Goal: Communication & Community: Answer question/provide support

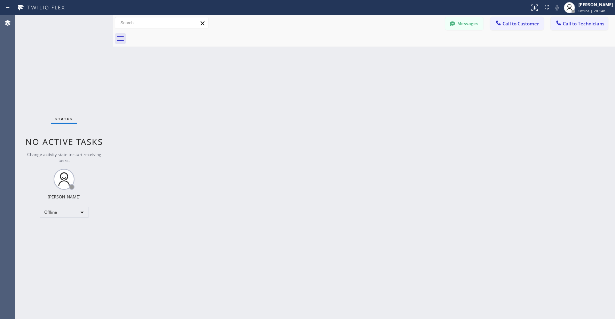
click at [51, 51] on div "Status No active tasks Change activity state to start receiving tasks. Axel Men…" at bounding box center [63, 167] width 97 height 304
click at [70, 212] on div "Offline" at bounding box center [64, 212] width 49 height 11
click at [65, 239] on li "Unavailable" at bounding box center [63, 240] width 47 height 8
click at [77, 56] on div "Status No active tasks Change activity state to start receiving tasks. Axel Men…" at bounding box center [63, 167] width 97 height 304
click at [67, 58] on div "Status No active tasks Change activity state to start receiving tasks. Axel Men…" at bounding box center [63, 167] width 97 height 304
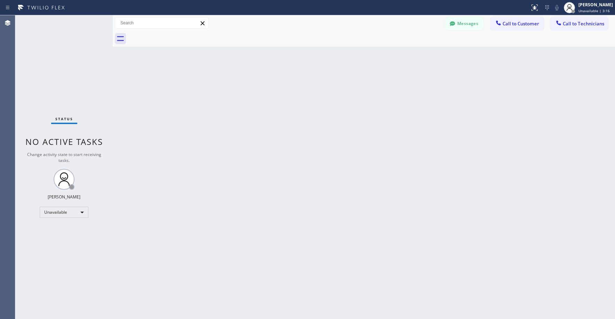
click at [57, 85] on div "Status No active tasks Change activity state to start receiving tasks. Axel Men…" at bounding box center [63, 167] width 97 height 304
click at [260, 186] on div "Back to Dashboard Change Sender ID Customers Technicians PC Paul Conner 09/19 1…" at bounding box center [364, 167] width 502 height 304
click at [48, 85] on div "Status No active tasks Change activity state to start receiving tasks. Axel Men…" at bounding box center [63, 167] width 97 height 304
drag, startPoint x: 72, startPoint y: 68, endPoint x: 54, endPoint y: 202, distance: 134.8
click at [72, 69] on div "Status No active tasks Change activity state to start receiving tasks. Axel Men…" at bounding box center [63, 167] width 97 height 304
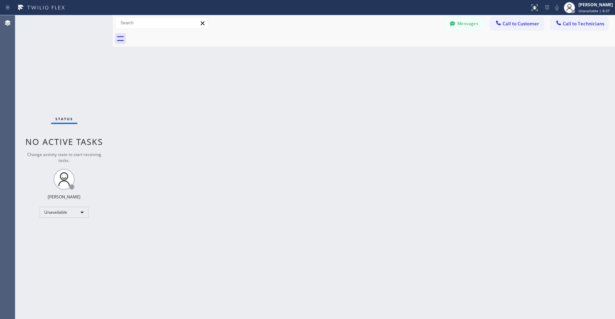
click at [53, 61] on div "Status No active tasks Change activity state to start receiving tasks. Axel Men…" at bounding box center [63, 167] width 97 height 304
drag, startPoint x: 76, startPoint y: 64, endPoint x: 102, endPoint y: 96, distance: 41.6
click at [76, 65] on div "Status No active tasks Change activity state to start receiving tasks. Axel Men…" at bounding box center [63, 167] width 97 height 304
click at [68, 74] on div "Status No active tasks Change activity state to start receiving tasks. Axel Men…" at bounding box center [63, 167] width 97 height 304
click at [55, 59] on div "Status No active tasks Change activity state to start receiving tasks. Axel Men…" at bounding box center [63, 167] width 97 height 304
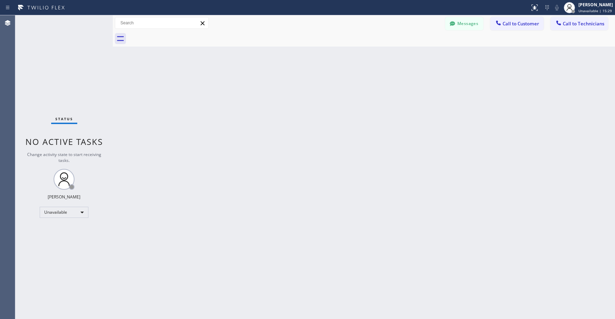
click at [72, 64] on div "Status No active tasks Change activity state to start receiving tasks. Axel Men…" at bounding box center [63, 167] width 97 height 304
click at [71, 66] on div "Status No active tasks Change activity state to start receiving tasks. Axel Men…" at bounding box center [63, 167] width 97 height 304
click at [455, 26] on icon at bounding box center [452, 23] width 7 height 7
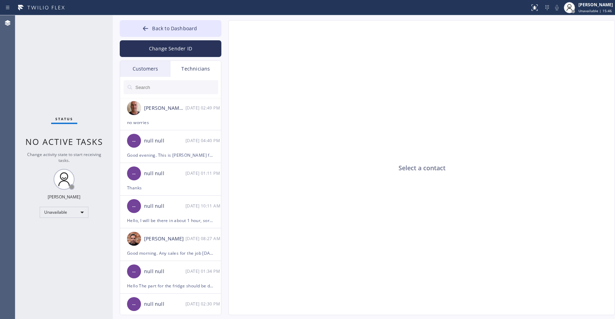
click at [141, 66] on div "Customers" at bounding box center [145, 69] width 50 height 16
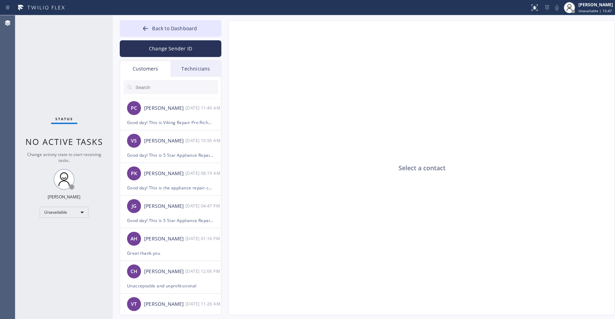
click at [154, 90] on input "text" at bounding box center [177, 87] width 84 height 14
paste input "ABFX28"
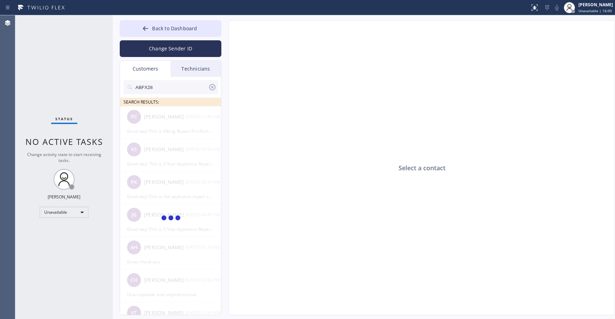
type input "ABFX28"
click at [64, 46] on div "Status No active tasks Change activity state to start receiving tasks. Axel Men…" at bounding box center [63, 167] width 97 height 304
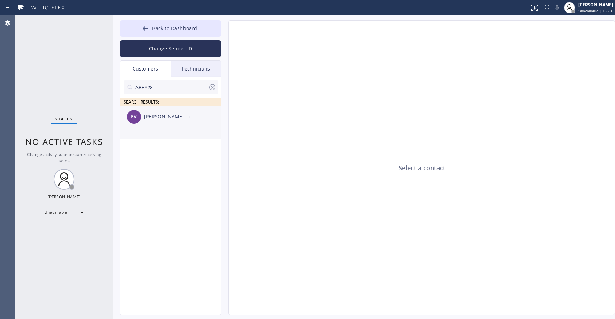
click at [175, 134] on li "EV Ernest Vargas --:--" at bounding box center [171, 122] width 102 height 33
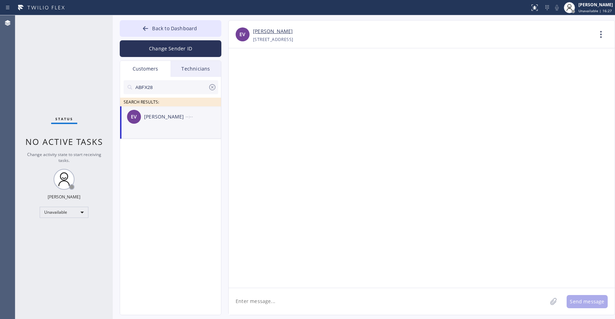
click at [276, 308] on textarea at bounding box center [388, 301] width 318 height 27
paste textarea "Subzero Repair Professionals"
type textarea "Good day! This is Subzero Repair Professionals. Unfortunately our tech cant mak…"
click at [587, 302] on button "Send message" at bounding box center [586, 301] width 41 height 13
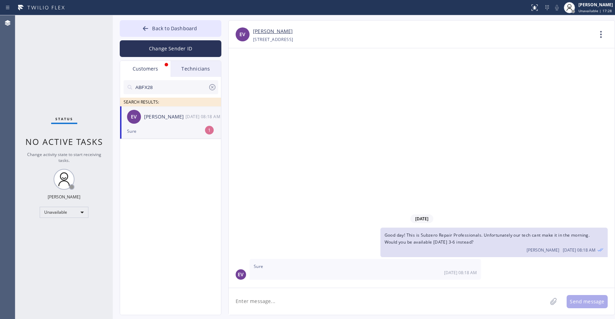
click at [66, 63] on div "Status No active tasks Change activity state to start receiving tasks. Axel Men…" at bounding box center [63, 167] width 97 height 304
click at [157, 129] on div "Sure" at bounding box center [170, 131] width 87 height 8
click at [269, 300] on textarea at bounding box center [388, 301] width 318 height 27
type textarea "Great thank you"
click at [580, 302] on button "Send message" at bounding box center [586, 301] width 41 height 13
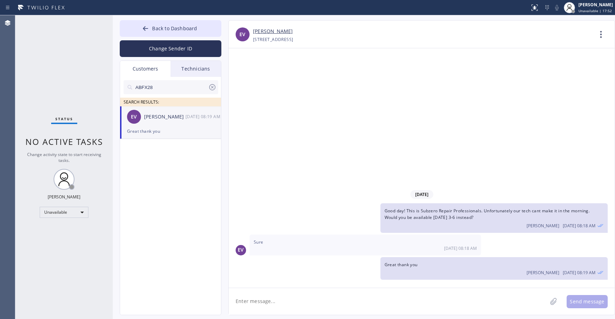
click at [40, 66] on div "Status No active tasks Change activity state to start receiving tasks. Axel Men…" at bounding box center [63, 167] width 97 height 304
click at [212, 90] on icon at bounding box center [212, 87] width 8 height 8
click at [86, 69] on div "Status No active tasks Change activity state to start receiving tasks. Axel Men…" at bounding box center [63, 167] width 97 height 304
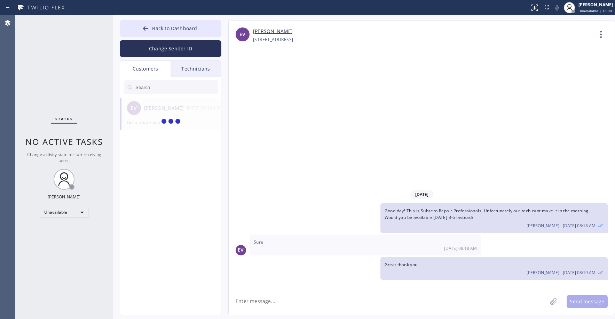
click at [71, 64] on div "Status No active tasks Change activity state to start receiving tasks. Axel Men…" at bounding box center [63, 167] width 97 height 304
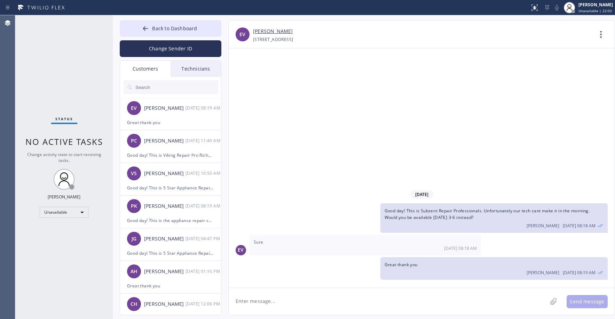
click at [51, 87] on div "Status No active tasks Change activity state to start receiving tasks. Axel Men…" at bounding box center [63, 167] width 97 height 304
click at [176, 32] on button "Back to Dashboard" at bounding box center [171, 28] width 102 height 17
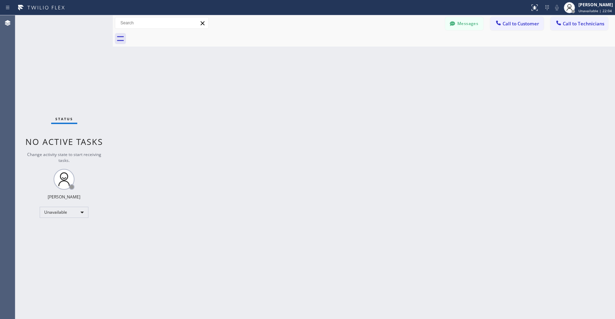
click at [74, 75] on div "Status No active tasks Change activity state to start receiving tasks. Axel Men…" at bounding box center [63, 167] width 97 height 304
click at [64, 74] on div "Status No active tasks Change activity state to start receiving tasks. Axel Men…" at bounding box center [63, 167] width 97 height 304
drag, startPoint x: 60, startPoint y: 40, endPoint x: 175, endPoint y: 3, distance: 120.9
click at [61, 40] on div "Status No active tasks Change activity state to start receiving tasks. Axel Men…" at bounding box center [63, 167] width 97 height 304
click at [57, 78] on div "Status No active tasks Change activity state to start receiving tasks. Axel Men…" at bounding box center [63, 167] width 97 height 304
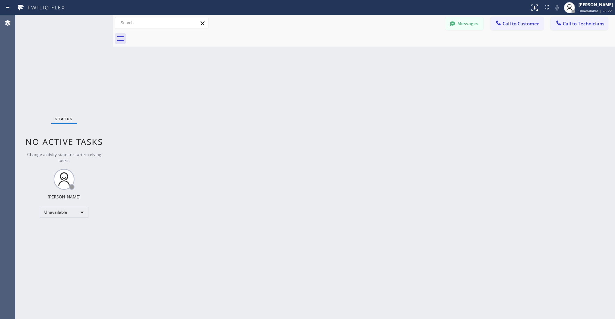
click at [40, 46] on div "Status No active tasks Change activity state to start receiving tasks. Axel Men…" at bounding box center [63, 167] width 97 height 304
click at [57, 53] on div "Status No active tasks Change activity state to start receiving tasks. Axel Men…" at bounding box center [63, 167] width 97 height 304
click at [63, 56] on div "Status No active tasks Change activity state to start receiving tasks. Axel Men…" at bounding box center [63, 167] width 97 height 304
click at [57, 52] on div "Status No active tasks Change activity state to start receiving tasks. Axel Men…" at bounding box center [63, 167] width 97 height 304
drag, startPoint x: 66, startPoint y: 56, endPoint x: 69, endPoint y: 91, distance: 35.2
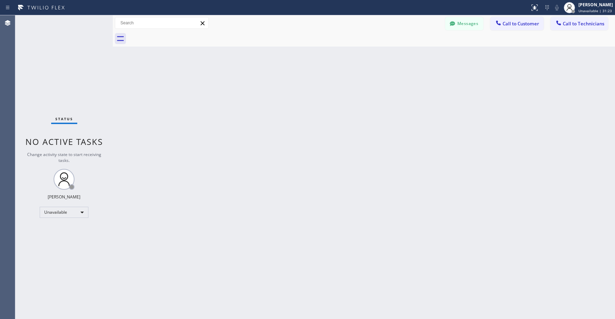
click at [66, 58] on div "Status No active tasks Change activity state to start receiving tasks. Axel Men…" at bounding box center [63, 167] width 97 height 304
click at [70, 84] on div "Status No active tasks Change activity state to start receiving tasks. Axel Men…" at bounding box center [63, 167] width 97 height 304
click at [54, 48] on div "Status No active tasks Change activity state to start receiving tasks. Axel Men…" at bounding box center [63, 167] width 97 height 304
click at [75, 88] on div "Status No active tasks Change activity state to start receiving tasks. Axel Men…" at bounding box center [63, 167] width 97 height 304
click at [58, 51] on div "Status No active tasks Change activity state to start receiving tasks. Axel Men…" at bounding box center [63, 167] width 97 height 304
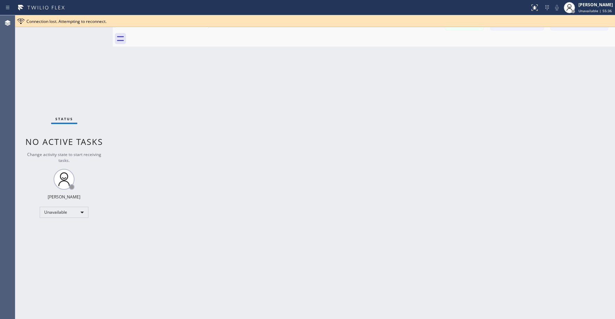
click at [64, 70] on div "Status No active tasks Change activity state to start receiving tasks. Axel Men…" at bounding box center [63, 167] width 97 height 304
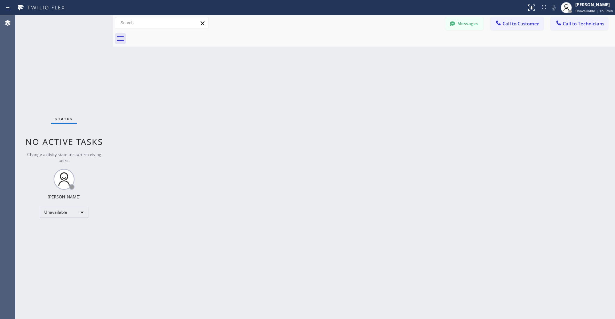
drag, startPoint x: 53, startPoint y: 64, endPoint x: 63, endPoint y: 115, distance: 52.2
click at [54, 65] on div "Status No active tasks Change activity state to start receiving tasks. Axel Men…" at bounding box center [63, 167] width 97 height 304
click at [57, 79] on div "Status No active tasks Change activity state to start receiving tasks. Axel Men…" at bounding box center [63, 167] width 97 height 304
click at [61, 93] on div "Status No active tasks Change activity state to start receiving tasks. Axel Men…" at bounding box center [63, 167] width 97 height 304
click at [64, 59] on div "Status No active tasks Change activity state to start receiving tasks. Axel Men…" at bounding box center [63, 167] width 97 height 304
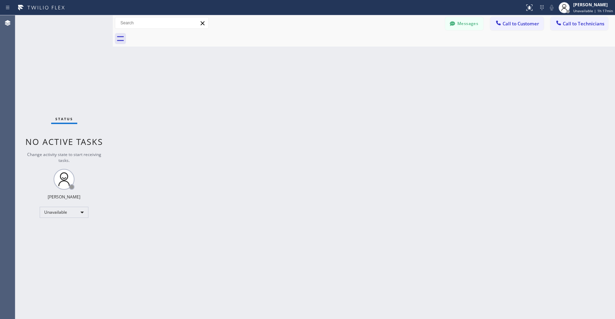
drag, startPoint x: 59, startPoint y: 90, endPoint x: 59, endPoint y: 141, distance: 51.1
click at [59, 92] on div "Status No active tasks Change activity state to start receiving tasks. Axel Men…" at bounding box center [63, 167] width 97 height 304
click at [44, 58] on div "Status No active tasks Change activity state to start receiving tasks. Axel Men…" at bounding box center [63, 167] width 97 height 304
click at [49, 66] on div "Status No active tasks Change activity state to start receiving tasks. Axel Men…" at bounding box center [63, 167] width 97 height 304
click at [44, 39] on div "Status No active tasks Change activity state to start receiving tasks. Axel Men…" at bounding box center [63, 167] width 97 height 304
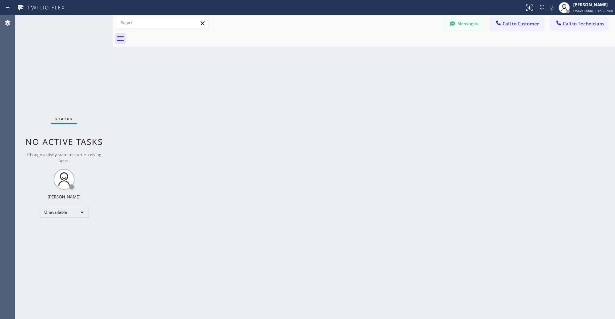
click at [58, 61] on div "Status No active tasks Change activity state to start receiving tasks. Axel Men…" at bounding box center [63, 167] width 97 height 304
click at [64, 57] on div "Status No active tasks Change activity state to start receiving tasks. Axel Men…" at bounding box center [63, 167] width 97 height 304
click at [466, 24] on button "Messages" at bounding box center [464, 23] width 38 height 13
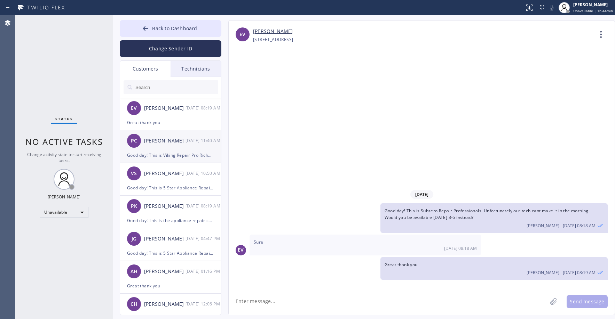
scroll to position [35, 0]
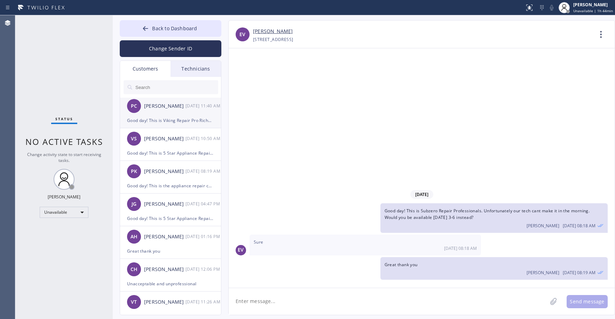
click at [177, 141] on div "Victor Shek" at bounding box center [164, 139] width 41 height 8
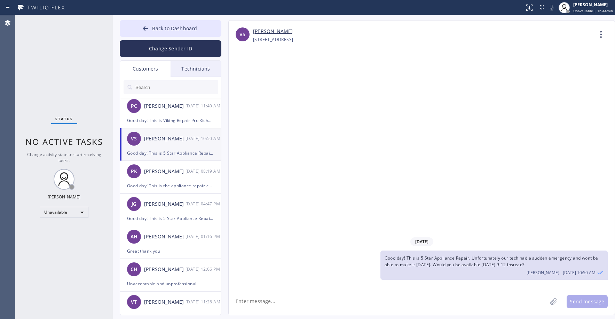
click at [264, 32] on link "Victor Shek" at bounding box center [273, 31] width 40 height 8
click at [184, 171] on div "Phil King" at bounding box center [164, 172] width 41 height 8
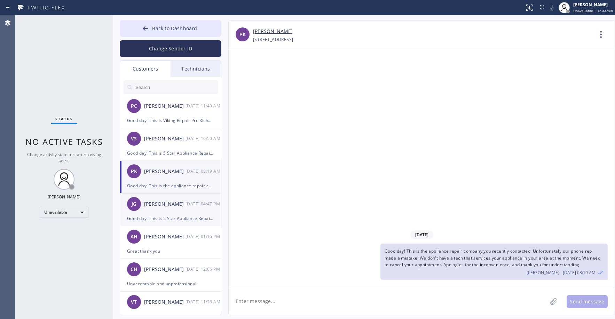
click at [179, 209] on div "JG John Gonnello 09/18 04:47 PM" at bounding box center [171, 204] width 102 height 21
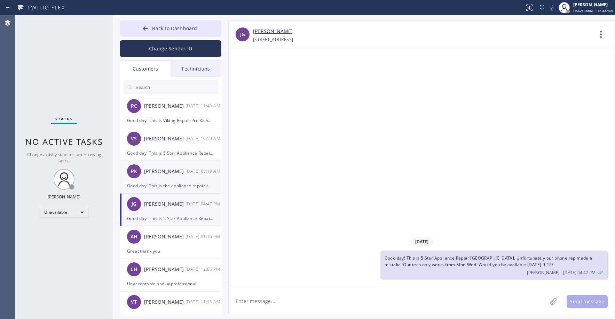
scroll to position [0, 0]
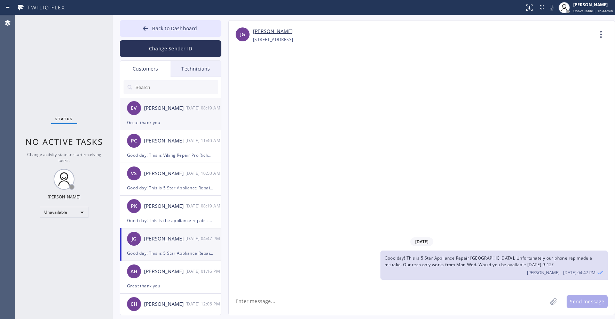
click at [180, 118] on div "EV Ernest Vargas 09/22 08:19 AM" at bounding box center [171, 108] width 102 height 21
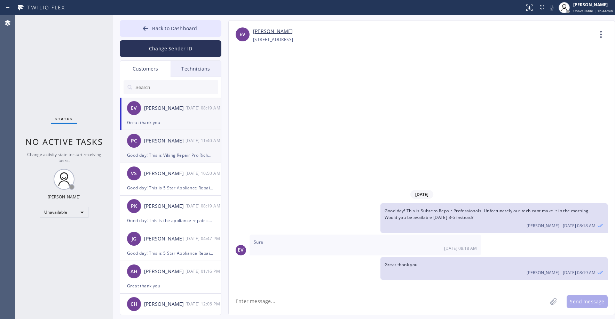
click at [183, 145] on div "Paul Conner" at bounding box center [164, 141] width 41 height 8
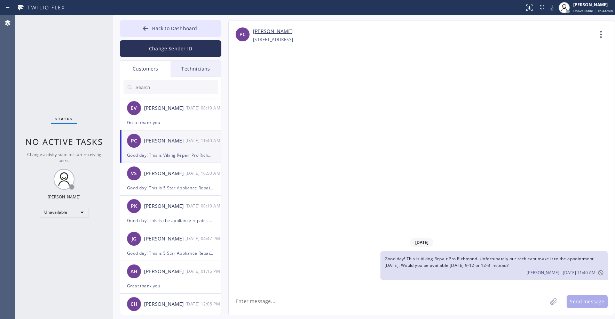
click at [269, 34] on link "Paul Conner" at bounding box center [273, 31] width 40 height 8
click at [47, 87] on div "Status No active tasks Change activity state to start receiving tasks. Axel Men…" at bounding box center [63, 167] width 97 height 304
click at [175, 29] on span "Back to Dashboard" at bounding box center [174, 28] width 45 height 7
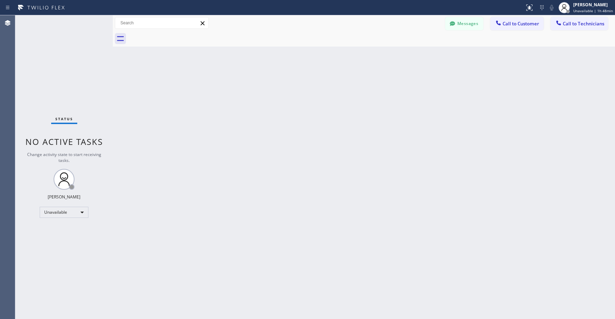
click at [81, 49] on div "Status No active tasks Change activity state to start receiving tasks. Axel Men…" at bounding box center [63, 167] width 97 height 304
drag, startPoint x: 73, startPoint y: 75, endPoint x: 42, endPoint y: 185, distance: 114.6
click at [73, 75] on div "Status No active tasks Change activity state to start receiving tasks. Axel Men…" at bounding box center [63, 167] width 97 height 304
click at [48, 80] on div "Status No active tasks Change activity state to start receiving tasks. Axel Men…" at bounding box center [63, 167] width 97 height 304
click at [52, 62] on div "Status No active tasks Change activity state to start receiving tasks. Axel Men…" at bounding box center [63, 167] width 97 height 304
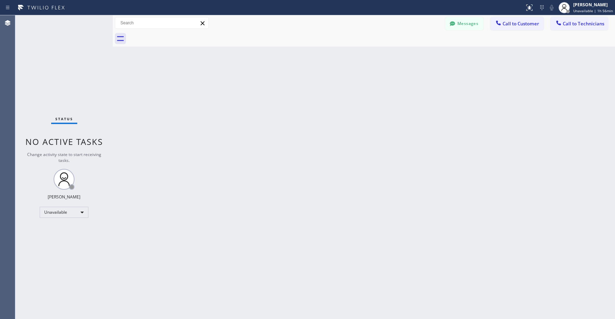
drag, startPoint x: 53, startPoint y: 54, endPoint x: 359, endPoint y: 5, distance: 310.1
click at [54, 54] on div "Status No active tasks Change activity state to start receiving tasks. Axel Men…" at bounding box center [63, 167] width 97 height 304
drag, startPoint x: 73, startPoint y: 72, endPoint x: 40, endPoint y: 158, distance: 91.7
click at [73, 73] on div "Status No active tasks Change activity state to start receiving tasks. Axel Men…" at bounding box center [63, 167] width 97 height 304
drag, startPoint x: 50, startPoint y: 40, endPoint x: 103, endPoint y: 160, distance: 131.2
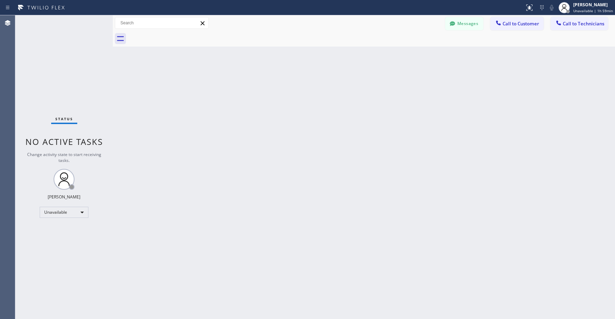
click at [50, 44] on div "Status No active tasks Change activity state to start receiving tasks. Axel Men…" at bounding box center [63, 167] width 97 height 304
click at [54, 209] on div "Unavailable" at bounding box center [64, 212] width 49 height 11
click at [59, 248] on li "Break" at bounding box center [63, 248] width 47 height 8
click at [75, 68] on div "Status No active tasks Change activity state to start receiving tasks. Axel Men…" at bounding box center [63, 167] width 97 height 304
click at [57, 215] on div "Break" at bounding box center [64, 212] width 49 height 11
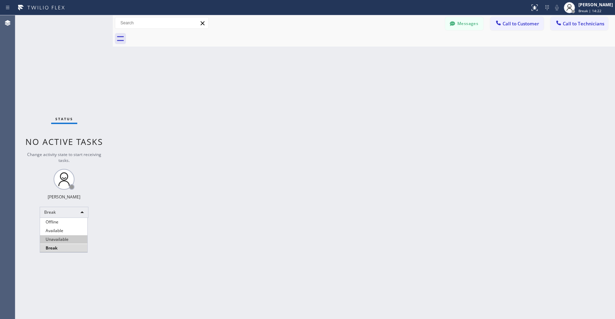
click at [64, 241] on li "Unavailable" at bounding box center [63, 240] width 47 height 8
click at [64, 71] on div "Status No active tasks Change activity state to start receiving tasks. Axel Men…" at bounding box center [63, 167] width 97 height 304
click at [68, 66] on div "Status No active tasks Change activity state to start receiving tasks. Axel Men…" at bounding box center [63, 167] width 97 height 304
click at [49, 41] on div "Status No active tasks Change activity state to start receiving tasks. Axel Men…" at bounding box center [63, 167] width 97 height 304
click at [51, 74] on div "Status No active tasks Change activity state to start receiving tasks. Axel Men…" at bounding box center [63, 167] width 97 height 304
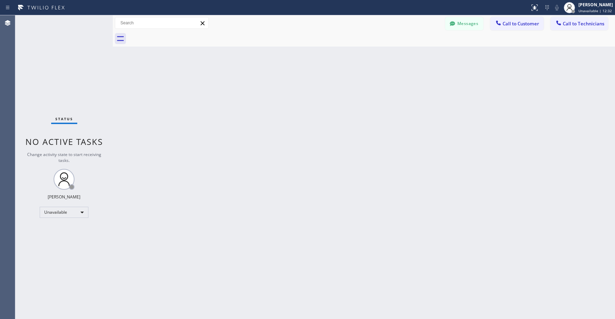
click at [71, 53] on div "Status No active tasks Change activity state to start receiving tasks. Axel Men…" at bounding box center [63, 167] width 97 height 304
click at [69, 75] on div "Status No active tasks Change activity state to start receiving tasks. Axel Men…" at bounding box center [63, 167] width 97 height 304
click at [59, 73] on div "Status No active tasks Change activity state to start receiving tasks. Axel Men…" at bounding box center [63, 167] width 97 height 304
click at [460, 26] on button "Messages" at bounding box center [464, 23] width 38 height 13
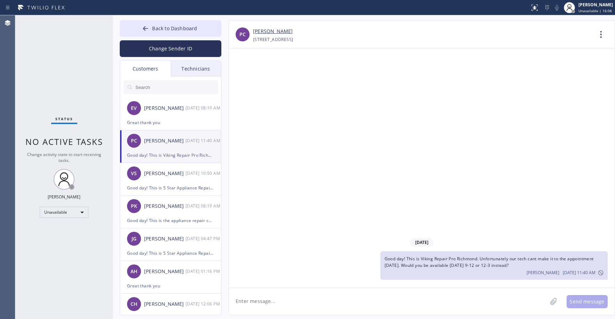
click at [161, 86] on input "text" at bounding box center [177, 87] width 84 height 14
paste input "DAGL7R"
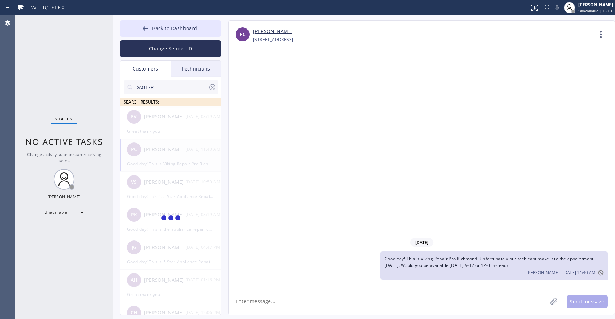
type input "DAGL7R"
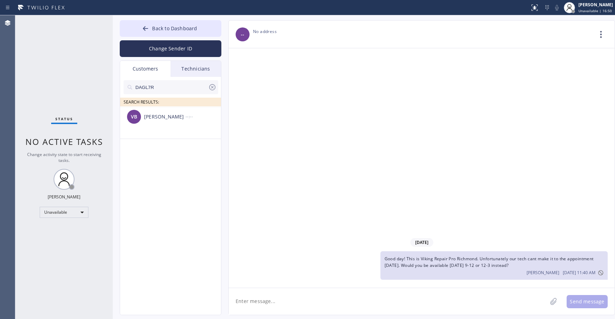
click at [278, 305] on textarea at bounding box center [388, 301] width 318 height 27
click at [182, 132] on li "VB Valerie Burke --:--" at bounding box center [171, 122] width 102 height 33
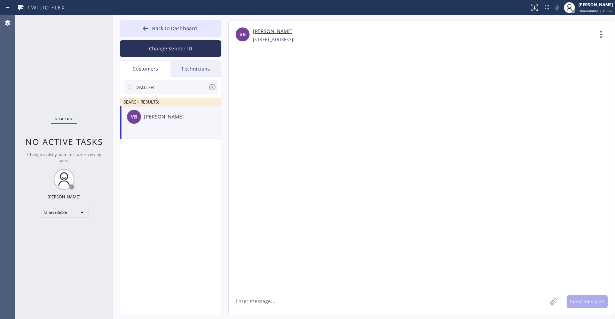
click at [281, 302] on textarea at bounding box center [388, 301] width 318 height 27
paste textarea "Malibu Appliance Repair"
type textarea "Good day! This is Malibu Appliance Repair. Unfortunately we dont have a tech av…"
click at [585, 301] on button "Send message" at bounding box center [586, 301] width 41 height 13
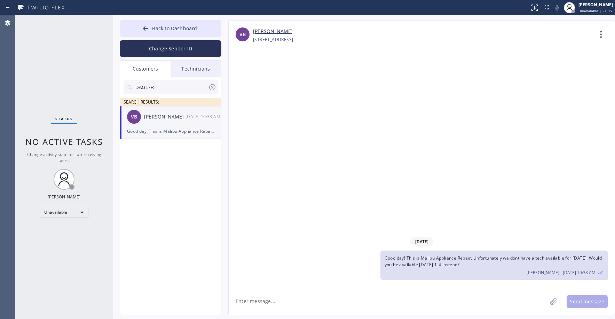
click at [79, 64] on div "Status No active tasks Change activity state to start receiving tasks. Axel Men…" at bounding box center [63, 167] width 97 height 304
click at [209, 87] on icon at bounding box center [212, 87] width 8 height 8
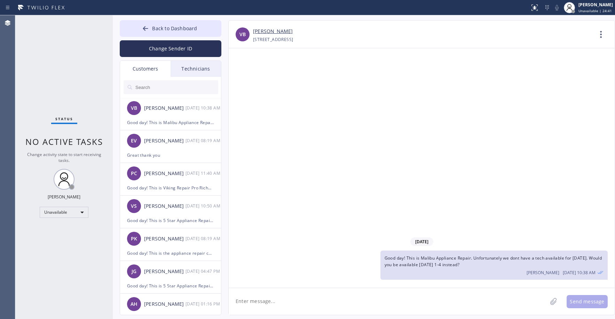
click at [57, 61] on div "Status No active tasks Change activity state to start receiving tasks. Axel Men…" at bounding box center [63, 167] width 97 height 304
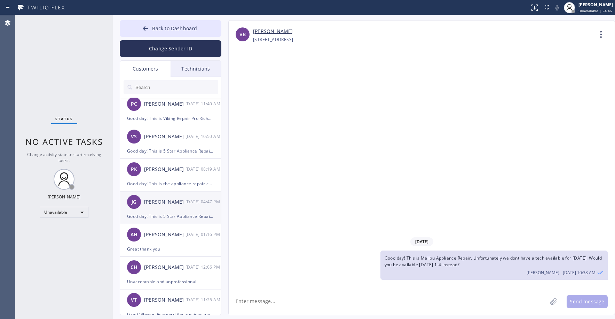
click at [177, 207] on div "JG John Gonnello 09/18 04:47 PM" at bounding box center [171, 202] width 102 height 21
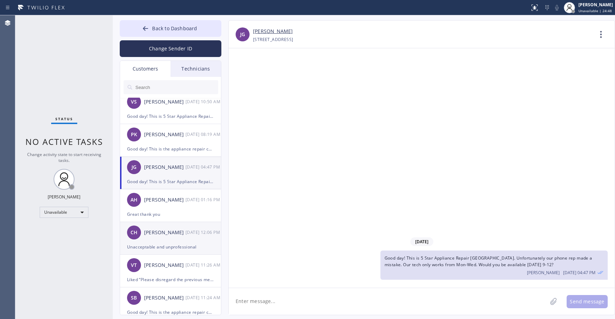
scroll to position [139, 0]
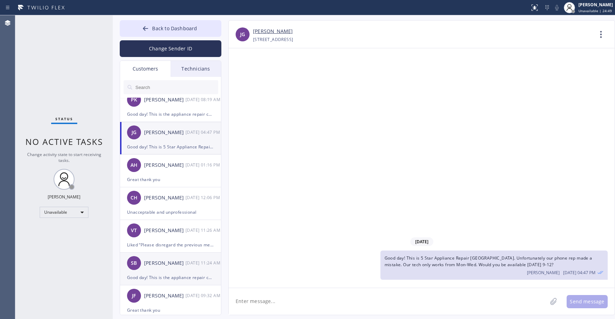
click at [163, 272] on div "SB Sally Baird 09/18 11:24 AM" at bounding box center [171, 263] width 102 height 21
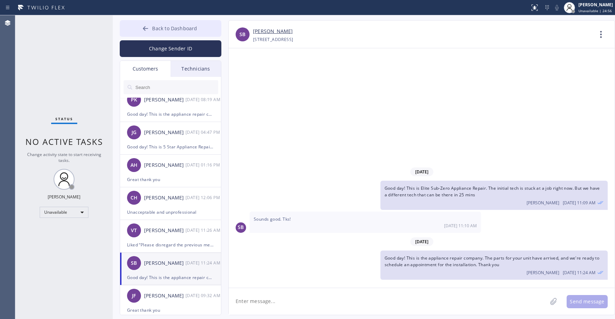
click at [165, 28] on span "Back to Dashboard" at bounding box center [174, 28] width 45 height 7
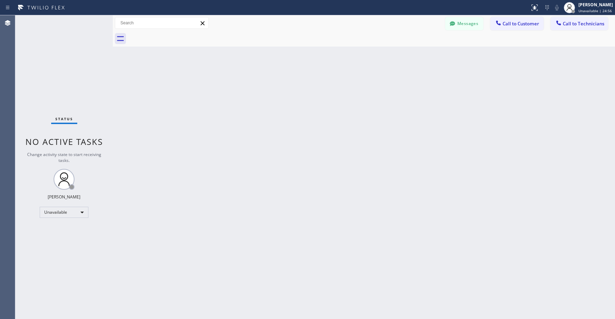
click at [94, 55] on div "Status No active tasks Change activity state to start receiving tasks. Axel Men…" at bounding box center [63, 167] width 97 height 304
click at [63, 67] on div "Status No active tasks Change activity state to start receiving tasks. Axel Men…" at bounding box center [63, 167] width 97 height 304
drag, startPoint x: 474, startPoint y: 23, endPoint x: 297, endPoint y: 70, distance: 183.3
click at [474, 23] on button "Messages" at bounding box center [464, 23] width 38 height 13
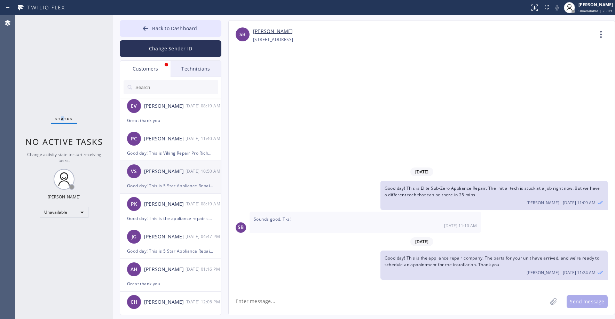
scroll to position [0, 0]
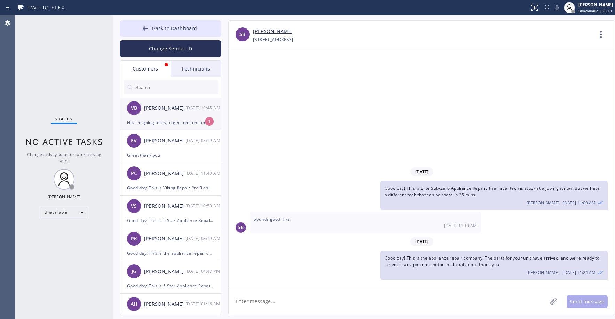
click at [172, 113] on div "VB Valerie Burke 09/22 10:45 AM" at bounding box center [171, 108] width 102 height 21
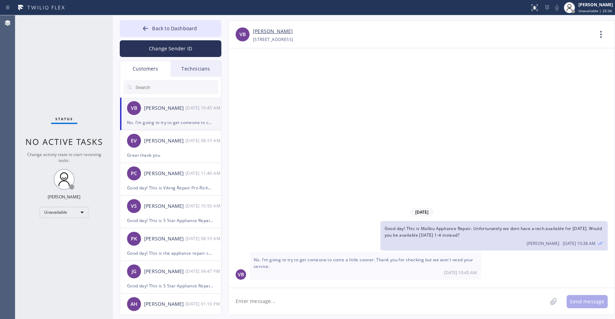
click at [59, 49] on div "Status No active tasks Change activity state to start receiving tasks. Axel Men…" at bounding box center [63, 167] width 97 height 304
click at [160, 28] on span "Back to Dashboard" at bounding box center [174, 28] width 45 height 7
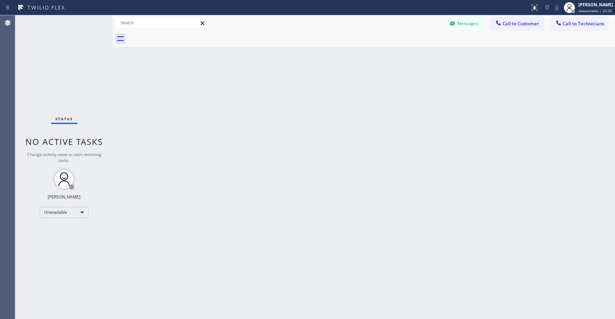
click at [76, 63] on div "Status No active tasks Change activity state to start receiving tasks. Axel Men…" at bounding box center [63, 167] width 97 height 304
click at [72, 78] on div "Status No active tasks Change activity state to start receiving tasks. Axel Men…" at bounding box center [63, 167] width 97 height 304
click at [77, 74] on div "Status No active tasks Change activity state to start receiving tasks. Axel Men…" at bounding box center [63, 167] width 97 height 304
drag, startPoint x: 54, startPoint y: 66, endPoint x: 52, endPoint y: 74, distance: 8.6
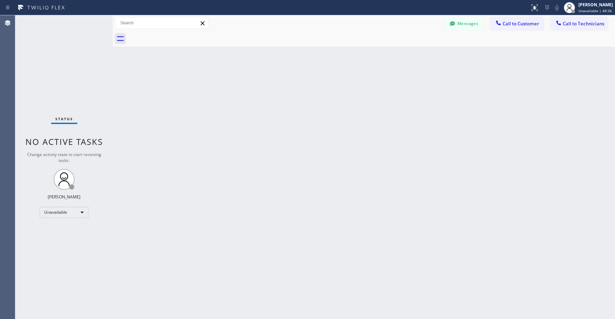
click at [53, 70] on div "Status No active tasks Change activity state to start receiving tasks. Axel Men…" at bounding box center [63, 167] width 97 height 304
click at [65, 74] on div "Status No active tasks Change activity state to start receiving tasks. Axel Men…" at bounding box center [63, 167] width 97 height 304
drag, startPoint x: 55, startPoint y: 60, endPoint x: 53, endPoint y: 76, distance: 16.1
click at [55, 61] on div "Status No active tasks Change activity state to start receiving tasks. Axel Men…" at bounding box center [63, 167] width 97 height 304
click at [175, 251] on div "Back to Dashboard Change Sender ID Customers Technicians VB Valerie Burke 09/22…" at bounding box center [364, 167] width 502 height 304
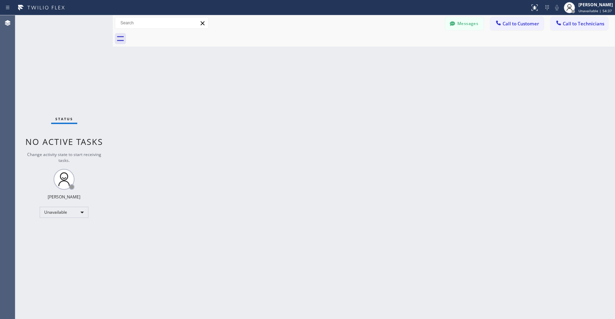
click at [53, 93] on div "Status No active tasks Change activity state to start receiving tasks. Axel Men…" at bounding box center [63, 167] width 97 height 304
click at [59, 67] on div "Status No active tasks Change activity state to start receiving tasks. Axel Men…" at bounding box center [63, 167] width 97 height 304
drag, startPoint x: 52, startPoint y: 62, endPoint x: 99, endPoint y: 42, distance: 50.7
click at [52, 62] on div "Status No active tasks Change activity state to start receiving tasks. Axel Men…" at bounding box center [63, 167] width 97 height 304
drag, startPoint x: 50, startPoint y: 61, endPoint x: 52, endPoint y: 78, distance: 17.5
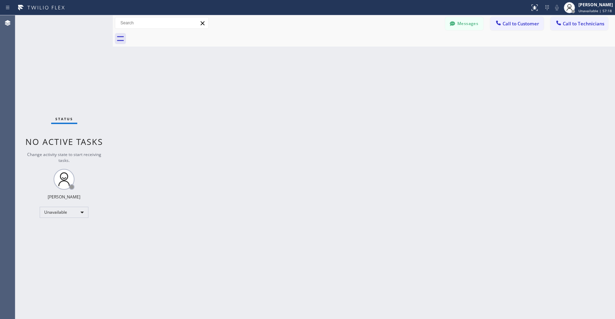
click at [50, 62] on div "Status No active tasks Change activity state to start receiving tasks. Axel Men…" at bounding box center [63, 167] width 97 height 304
click at [71, 63] on div "Status No active tasks Change activity state to start receiving tasks. Axel Men…" at bounding box center [63, 167] width 97 height 304
drag, startPoint x: 54, startPoint y: 69, endPoint x: 42, endPoint y: 134, distance: 66.3
click at [54, 70] on div "Status No active tasks Change activity state to start receiving tasks. Axel Men…" at bounding box center [63, 167] width 97 height 304
click at [43, 38] on div "Status No active tasks Change activity state to start receiving tasks. Axel Men…" at bounding box center [63, 167] width 97 height 304
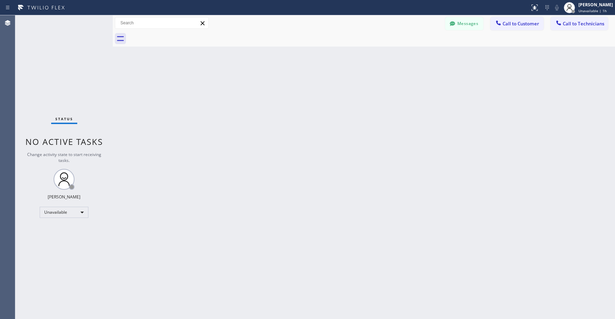
click at [80, 83] on div "Status No active tasks Change activity state to start receiving tasks. Axel Men…" at bounding box center [63, 167] width 97 height 304
click at [41, 71] on div "Status No active tasks Change activity state to start receiving tasks. Axel Men…" at bounding box center [63, 167] width 97 height 304
click at [71, 85] on div "Status No active tasks Change activity state to start receiving tasks. Axel Men…" at bounding box center [63, 167] width 97 height 304
click at [222, 159] on div "Back to Dashboard Change Sender ID Customers Technicians VB Valerie Burke 09/22…" at bounding box center [364, 167] width 502 height 304
drag, startPoint x: 49, startPoint y: 63, endPoint x: 30, endPoint y: 190, distance: 128.8
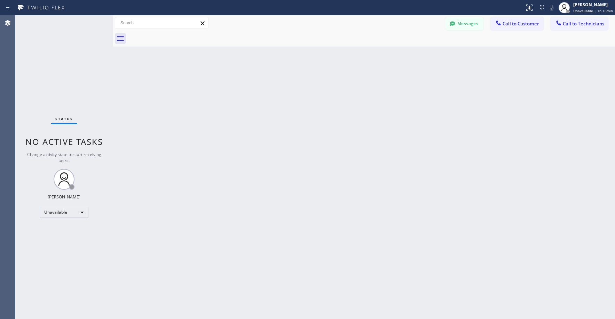
click at [49, 64] on div "Status No active tasks Change activity state to start receiving tasks. Axel Men…" at bounding box center [63, 167] width 97 height 304
click at [62, 60] on div "Status No active tasks Change activity state to start receiving tasks. Axel Men…" at bounding box center [63, 167] width 97 height 304
drag, startPoint x: 46, startPoint y: 29, endPoint x: 63, endPoint y: 61, distance: 36.4
click at [47, 31] on div "Status No active tasks Change activity state to start receiving tasks. Axel Men…" at bounding box center [63, 167] width 97 height 304
drag, startPoint x: 75, startPoint y: 56, endPoint x: 71, endPoint y: 78, distance: 22.3
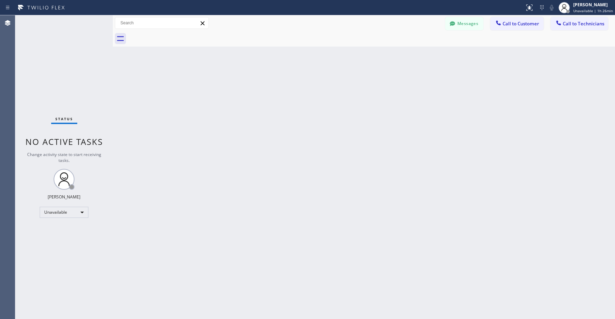
click at [75, 58] on div "Status No active tasks Change activity state to start receiving tasks. Axel Men…" at bounding box center [63, 167] width 97 height 304
click at [57, 87] on div "Status No active tasks Change activity state to start receiving tasks. Axel Men…" at bounding box center [63, 167] width 97 height 304
drag, startPoint x: 75, startPoint y: 79, endPoint x: 66, endPoint y: 135, distance: 56.7
click at [75, 80] on div "Status No active tasks Change activity state to start receiving tasks. Axel Men…" at bounding box center [63, 167] width 97 height 304
click at [57, 69] on div "Status No active tasks Change activity state to start receiving tasks. Axel Men…" at bounding box center [63, 167] width 97 height 304
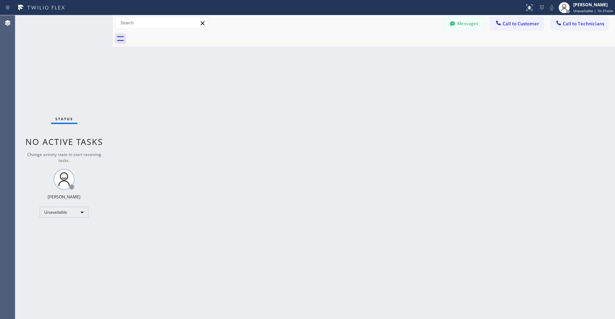
drag, startPoint x: 64, startPoint y: 59, endPoint x: 64, endPoint y: 65, distance: 6.3
click at [64, 61] on div "Status No active tasks Change activity state to start receiving tasks. Axel Men…" at bounding box center [63, 167] width 97 height 304
click at [57, 217] on div "Unavailable" at bounding box center [64, 212] width 49 height 11
click at [63, 249] on li "Break" at bounding box center [63, 248] width 47 height 8
drag, startPoint x: 55, startPoint y: 56, endPoint x: 47, endPoint y: 214, distance: 158.1
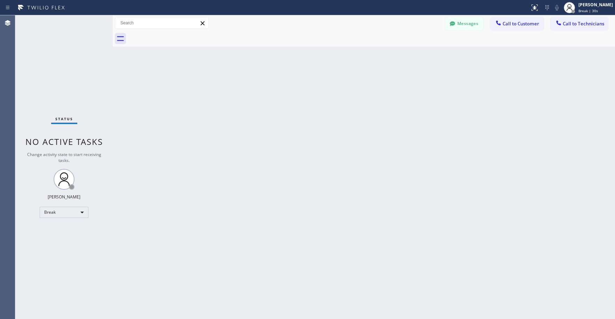
click at [55, 58] on div "Status No active tasks Change activity state to start receiving tasks. Axel Men…" at bounding box center [63, 167] width 97 height 304
click at [63, 211] on div "Break" at bounding box center [64, 212] width 49 height 11
click at [59, 240] on li "Unavailable" at bounding box center [63, 240] width 47 height 8
click at [67, 48] on div "Status No active tasks Change activity state to start receiving tasks. Axel Men…" at bounding box center [63, 167] width 97 height 304
click at [49, 65] on div "Status No active tasks Change activity state to start receiving tasks. Axel Men…" at bounding box center [63, 167] width 97 height 304
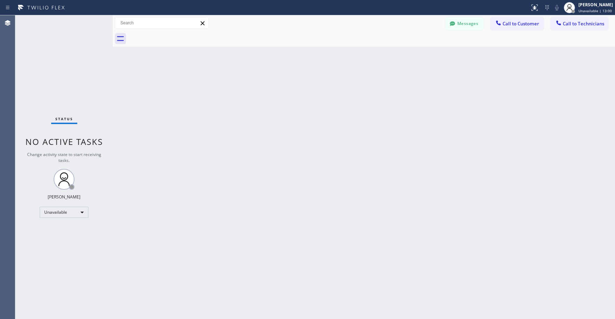
click at [69, 66] on div "Status No active tasks Change activity state to start receiving tasks. Axel Men…" at bounding box center [63, 167] width 97 height 304
click at [74, 76] on div "Status No active tasks Change activity state to start receiving tasks. Axel Men…" at bounding box center [63, 167] width 97 height 304
click at [61, 50] on div "Status No active tasks Change activity state to start receiving tasks. Axel Men…" at bounding box center [63, 167] width 97 height 304
click at [61, 73] on div "Status No active tasks Change activity state to start receiving tasks. Axel Men…" at bounding box center [63, 167] width 97 height 304
drag, startPoint x: 69, startPoint y: 77, endPoint x: 57, endPoint y: 196, distance: 119.6
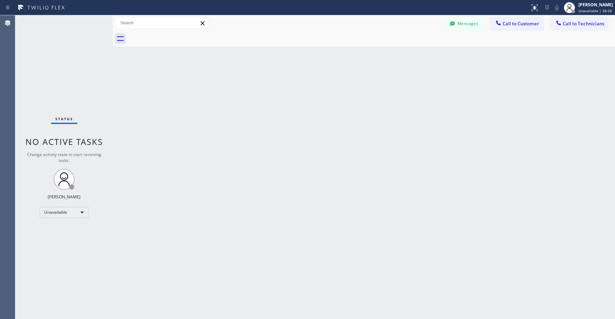
click at [69, 77] on div "Status No active tasks Change activity state to start receiving tasks. Axel Men…" at bounding box center [63, 167] width 97 height 304
click at [67, 73] on div "Status No active tasks Change activity state to start receiving tasks. Axel Men…" at bounding box center [63, 167] width 97 height 304
click at [54, 56] on div "Status No active tasks Change activity state to start receiving tasks. Axel Men…" at bounding box center [63, 167] width 97 height 304
drag, startPoint x: 61, startPoint y: 77, endPoint x: 60, endPoint y: 84, distance: 7.0
click at [60, 79] on div "Status No active tasks Change activity state to start receiving tasks. Axel Men…" at bounding box center [63, 167] width 97 height 304
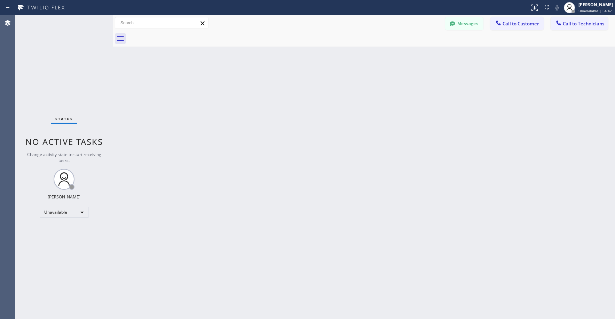
click at [53, 72] on div "Status No active tasks Change activity state to start receiving tasks. Axel Men…" at bounding box center [63, 167] width 97 height 304
drag, startPoint x: 48, startPoint y: 46, endPoint x: 49, endPoint y: 111, distance: 65.1
click at [48, 46] on div "Status No active tasks Change activity state to start receiving tasks. Axel Men…" at bounding box center [63, 167] width 97 height 304
drag, startPoint x: 49, startPoint y: 64, endPoint x: 64, endPoint y: 240, distance: 177.0
click at [49, 64] on div "Status No active tasks Change activity state to start receiving tasks. Axel Men…" at bounding box center [63, 167] width 97 height 304
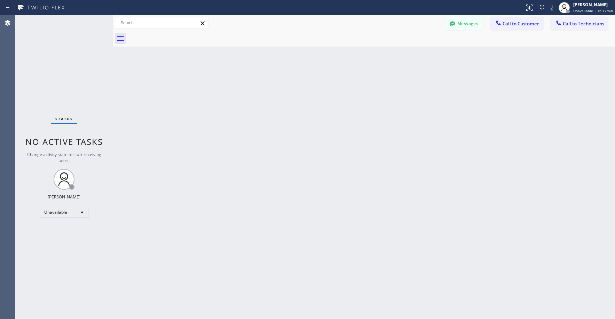
click at [63, 57] on div "Status No active tasks Change activity state to start receiving tasks. Axel Men…" at bounding box center [63, 167] width 97 height 304
click at [58, 67] on div "Status No active tasks Change activity state to start receiving tasks. Axel Men…" at bounding box center [63, 167] width 97 height 304
click at [49, 81] on div "Status No active tasks Change activity state to start receiving tasks. Axel Men…" at bounding box center [63, 167] width 97 height 304
drag, startPoint x: 46, startPoint y: 60, endPoint x: 86, endPoint y: 64, distance: 40.2
click at [49, 62] on div "Status No active tasks Change activity state to start receiving tasks. Axel Men…" at bounding box center [63, 167] width 97 height 304
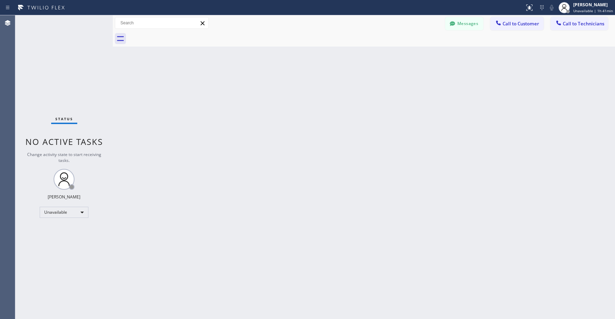
click at [67, 84] on div "Status No active tasks Change activity state to start receiving tasks. Axel Men…" at bounding box center [63, 167] width 97 height 304
click at [576, 23] on span "Call to Technicians" at bounding box center [583, 24] width 41 height 6
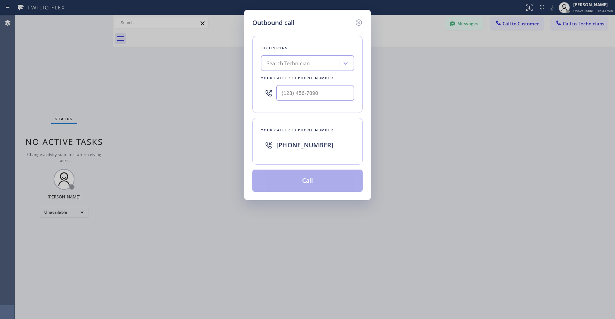
click at [300, 59] on div "Search Technician" at bounding box center [288, 63] width 43 height 8
type input "sf tom"
click at [285, 84] on div "Nizam Giyazov" at bounding box center [307, 78] width 93 height 13
type input "(818) 554-3383"
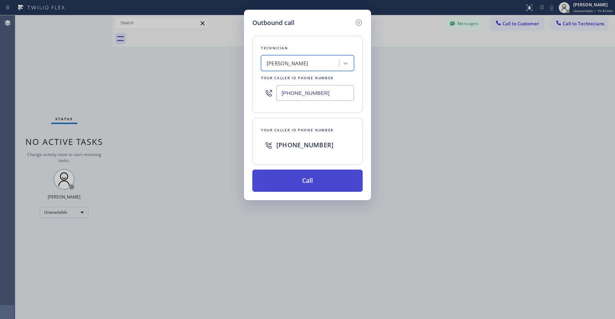
click at [297, 181] on button "Call" at bounding box center [307, 181] width 110 height 22
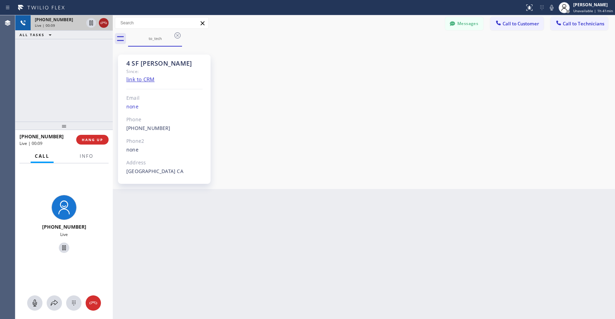
click at [101, 23] on icon at bounding box center [104, 23] width 8 height 8
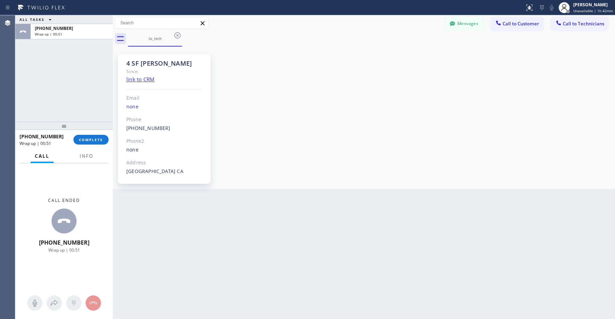
click at [27, 97] on div "ALL TASKS ALL TASKS ACTIVE TASKS TASKS IN WRAP UP +18185543383 Wrap up | 00:51" at bounding box center [63, 68] width 97 height 106
click at [97, 141] on span "COMPLETE" at bounding box center [91, 139] width 24 height 5
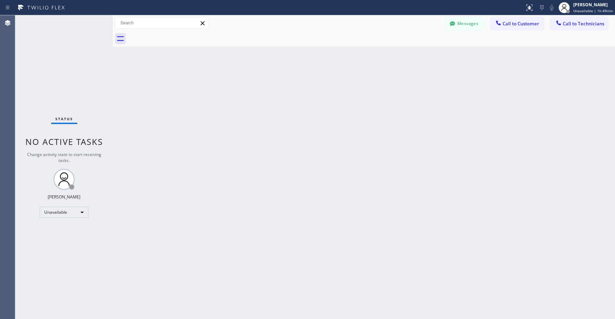
drag, startPoint x: 59, startPoint y: 74, endPoint x: 69, endPoint y: 80, distance: 10.8
click at [59, 75] on div "Status No active tasks Change activity state to start receiving tasks. Axel Men…" at bounding box center [63, 167] width 97 height 304
click at [66, 54] on div "Status No active tasks Change activity state to start receiving tasks. Axel Men…" at bounding box center [63, 167] width 97 height 304
click at [56, 85] on div "Status No active tasks Change activity state to start receiving tasks. Axel Men…" at bounding box center [63, 167] width 97 height 304
drag, startPoint x: 49, startPoint y: 35, endPoint x: 95, endPoint y: 45, distance: 47.6
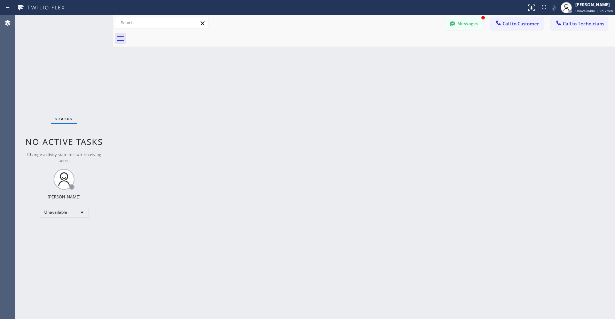
click at [49, 36] on div "Status No active tasks Change activity state to start receiving tasks. Axel Men…" at bounding box center [63, 167] width 97 height 304
click at [462, 23] on button "Messages" at bounding box center [464, 23] width 38 height 13
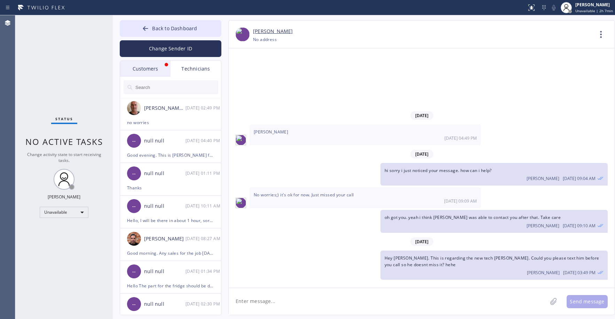
click at [142, 69] on div "Customers" at bounding box center [145, 69] width 50 height 16
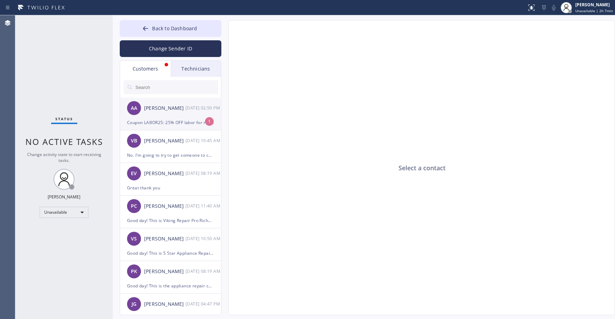
click at [161, 118] on div "AA Adam Arseneault 09/22 02:50 PM" at bounding box center [171, 108] width 102 height 21
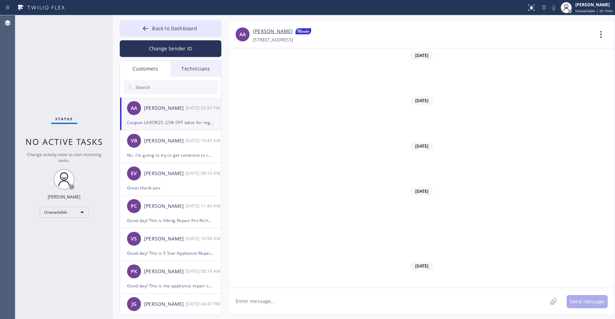
scroll to position [5319, 0]
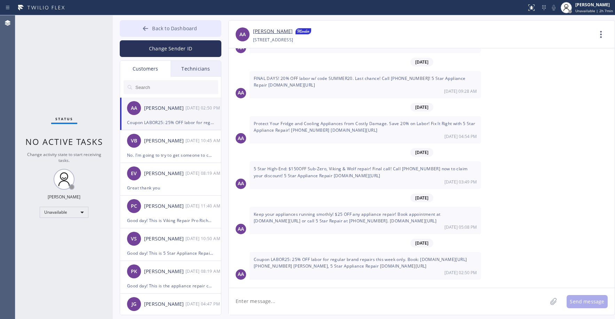
click at [166, 26] on span "Back to Dashboard" at bounding box center [174, 28] width 45 height 7
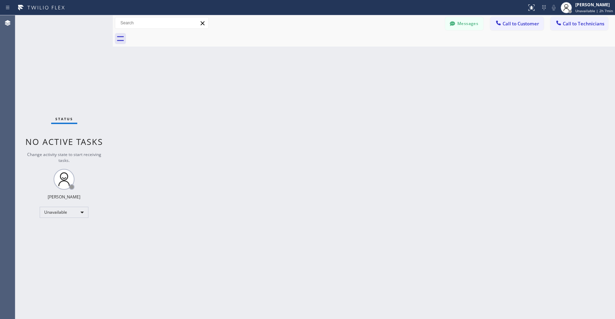
click at [71, 72] on div "Status No active tasks Change activity state to start receiving tasks. Axel Men…" at bounding box center [63, 167] width 97 height 304
click at [54, 55] on div "Status No active tasks Change activity state to start receiving tasks. Axel Men…" at bounding box center [63, 167] width 97 height 304
click at [580, 23] on span "Call to Technicians" at bounding box center [583, 24] width 41 height 6
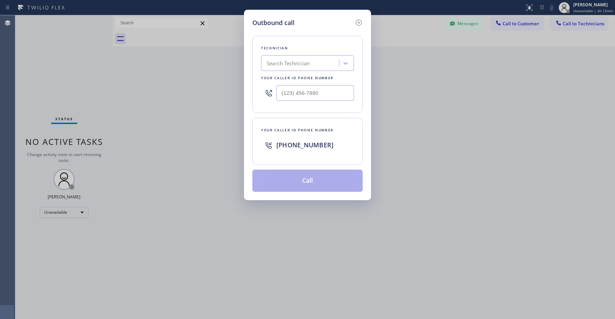
click at [79, 69] on div "Outbound call Technician Search Technician Your caller id phone number Your cal…" at bounding box center [307, 159] width 615 height 319
drag, startPoint x: 58, startPoint y: 61, endPoint x: 69, endPoint y: 62, distance: 10.8
click at [59, 61] on div "Outbound call Technician Search Technician Your caller id phone number Your cal…" at bounding box center [307, 159] width 615 height 319
click at [357, 19] on icon at bounding box center [359, 22] width 8 height 8
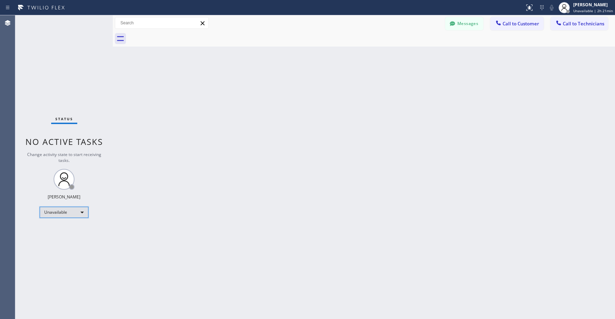
click at [50, 210] on div "Unavailable" at bounding box center [64, 212] width 49 height 11
click at [57, 247] on li "Break" at bounding box center [63, 248] width 47 height 8
click at [55, 68] on div "Status No active tasks Change activity state to start receiving tasks. Axel Men…" at bounding box center [63, 167] width 97 height 304
click at [62, 211] on div "Break" at bounding box center [64, 212] width 49 height 11
click at [59, 236] on li "Unavailable" at bounding box center [63, 240] width 47 height 8
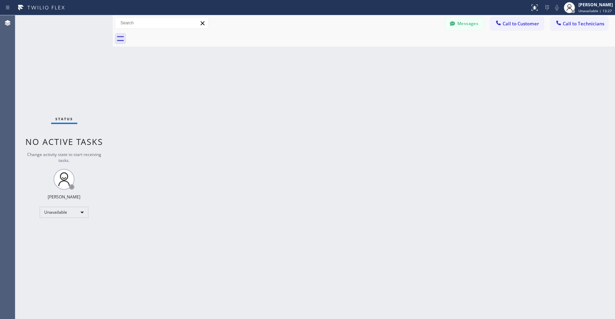
drag, startPoint x: 59, startPoint y: 53, endPoint x: 47, endPoint y: 182, distance: 129.3
click at [59, 54] on div "Status No active tasks Change activity state to start receiving tasks. Axel Men…" at bounding box center [63, 167] width 97 height 304
click at [58, 53] on div "Status No active tasks Change activity state to start receiving tasks. Axel Men…" at bounding box center [63, 167] width 97 height 304
drag, startPoint x: 46, startPoint y: 60, endPoint x: 340, endPoint y: 39, distance: 294.7
click at [46, 60] on div "Status No active tasks Change activity state to start receiving tasks. Axel Men…" at bounding box center [63, 167] width 97 height 304
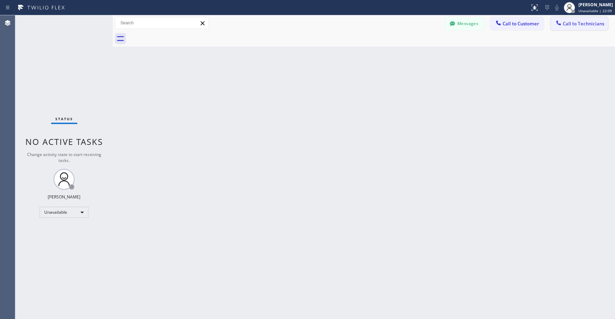
click at [586, 24] on span "Call to Technicians" at bounding box center [583, 24] width 41 height 6
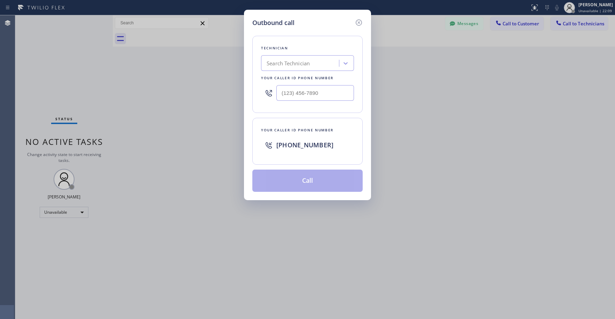
click at [300, 59] on div "Search Technician" at bounding box center [301, 63] width 76 height 12
type input "nizam"
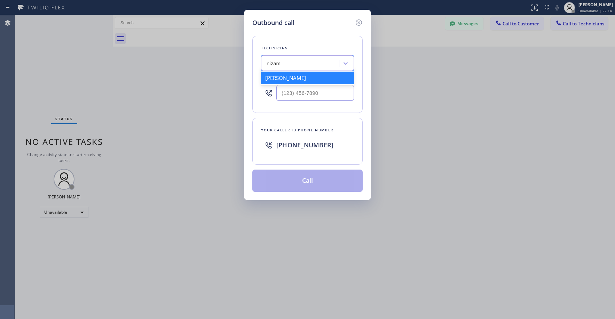
click at [289, 73] on div "Nizam Giyazov" at bounding box center [307, 78] width 93 height 13
type input "(818) 554-3383"
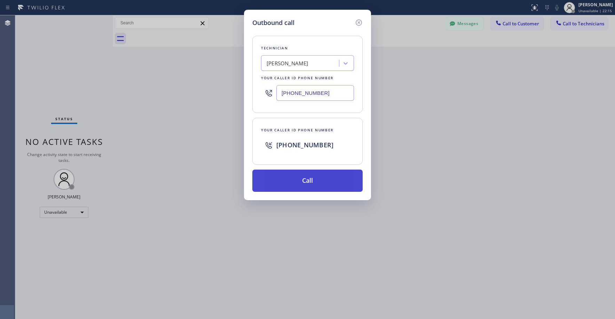
click at [318, 185] on button "Call" at bounding box center [307, 181] width 110 height 22
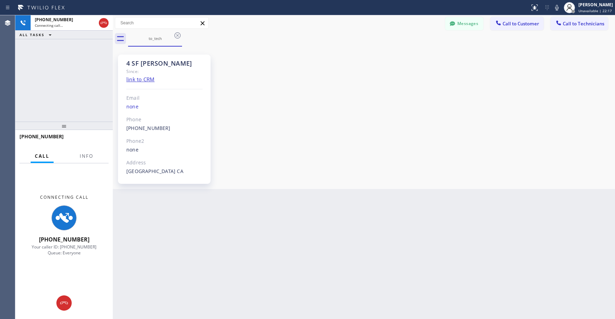
click at [65, 90] on div "+18185543383 Connecting call… ALL TASKS ALL TASKS ACTIVE TASKS TASKS IN WRAP UP" at bounding box center [63, 68] width 97 height 106
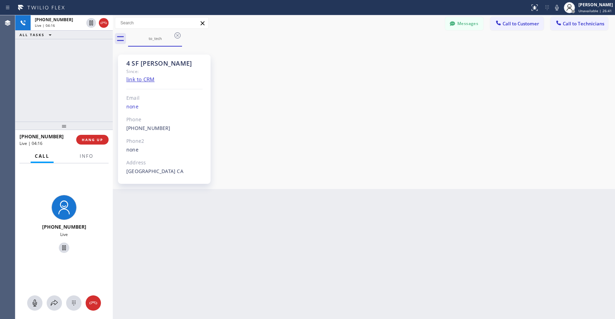
click at [51, 53] on div "+18185543383 Live | 04:16 ALL TASKS ALL TASKS ACTIVE TASKS TASKS IN WRAP UP" at bounding box center [63, 68] width 97 height 106
click at [76, 78] on div "+18185543383 Live | 08:06 ALL TASKS ALL TASKS ACTIVE TASKS TASKS IN WRAP UP" at bounding box center [63, 68] width 97 height 106
click at [62, 70] on div "+18185543383 Live | 08:10 ALL TASKS ALL TASKS ACTIVE TASKS TASKS IN WRAP UP" at bounding box center [63, 68] width 97 height 106
click at [39, 74] on div "+18185543383 Live | 08:56 ALL TASKS ALL TASKS ACTIVE TASKS TASKS IN WRAP UP" at bounding box center [63, 68] width 97 height 106
click at [68, 79] on div "+18185543383 Live | 09:39 ALL TASKS ALL TASKS ACTIVE TASKS TASKS IN WRAP UP" at bounding box center [63, 68] width 97 height 106
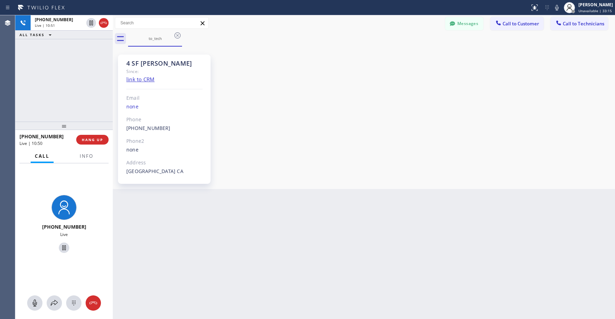
click at [58, 63] on div "+18185543383 Live | 10:51 ALL TASKS ALL TASKS ACTIVE TASKS TASKS IN WRAP UP" at bounding box center [63, 68] width 97 height 106
click at [60, 64] on div "+18185543383 Live | 11:28 ALL TASKS ALL TASKS ACTIVE TASKS TASKS IN WRAP UP" at bounding box center [63, 68] width 97 height 106
click at [66, 76] on div "+18185543383 Live | 11:51 ALL TASKS ALL TASKS ACTIVE TASKS TASKS IN WRAP UP" at bounding box center [63, 68] width 97 height 106
click at [56, 75] on div "+18185543383 Live | 12:18 ALL TASKS ALL TASKS ACTIVE TASKS TASKS IN WRAP UP" at bounding box center [63, 68] width 97 height 106
click at [65, 57] on div "+18185543383 Live | 13:10 ALL TASKS ALL TASKS ACTIVE TASKS TASKS IN WRAP UP" at bounding box center [63, 68] width 97 height 106
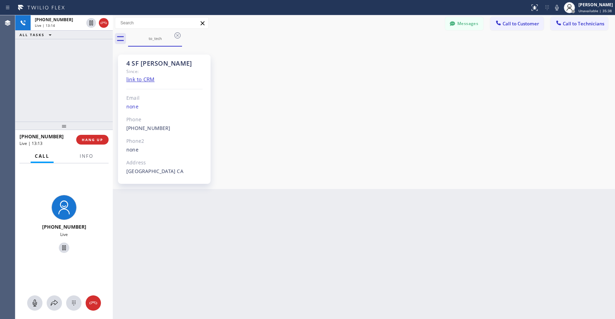
click at [70, 77] on div "+18185543383 Live | 13:14 ALL TASKS ALL TASKS ACTIVE TASKS TASKS IN WRAP UP" at bounding box center [63, 68] width 97 height 106
click at [71, 77] on div "+18185543383 Live | 13:16 ALL TASKS ALL TASKS ACTIVE TASKS TASKS IN WRAP UP" at bounding box center [63, 68] width 97 height 106
click at [63, 82] on div "+18185543383 Live | 17:14 ALL TASKS ALL TASKS ACTIVE TASKS TASKS IN WRAP UP" at bounding box center [63, 68] width 97 height 106
click at [73, 72] on div "+18185543383 Live | 18:00 ALL TASKS ALL TASKS ACTIVE TASKS TASKS IN WRAP UP" at bounding box center [63, 68] width 97 height 106
click at [104, 24] on icon at bounding box center [104, 23] width 8 height 8
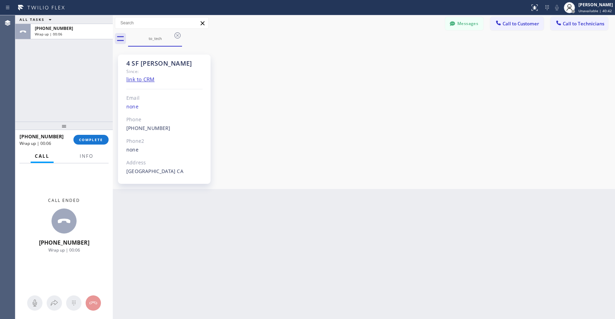
click at [25, 206] on div "Call ended +18185543383 Wrap up | 00:06" at bounding box center [63, 226] width 97 height 124
click at [92, 139] on span "COMPLETE" at bounding box center [91, 139] width 24 height 5
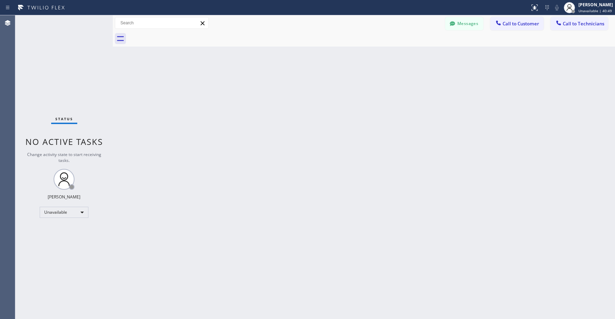
click at [64, 79] on div "Status No active tasks Change activity state to start receiving tasks. Axel Men…" at bounding box center [63, 167] width 97 height 304
click at [52, 83] on div "Status No active tasks Change activity state to start receiving tasks. Axel Men…" at bounding box center [63, 167] width 97 height 304
click at [71, 56] on div "Status No active tasks Change activity state to start receiving tasks. Axel Men…" at bounding box center [63, 167] width 97 height 304
click at [581, 23] on span "Call to Technicians" at bounding box center [583, 24] width 41 height 6
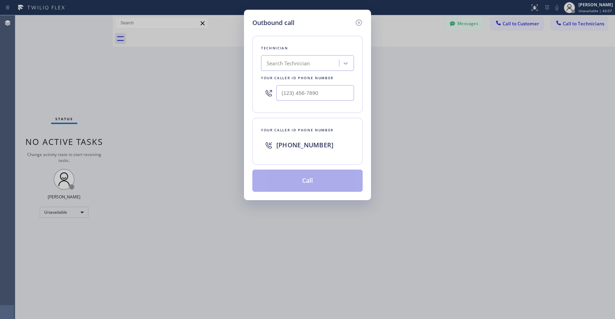
click at [292, 63] on div "Search Technician" at bounding box center [288, 63] width 43 height 8
type input "nizam"
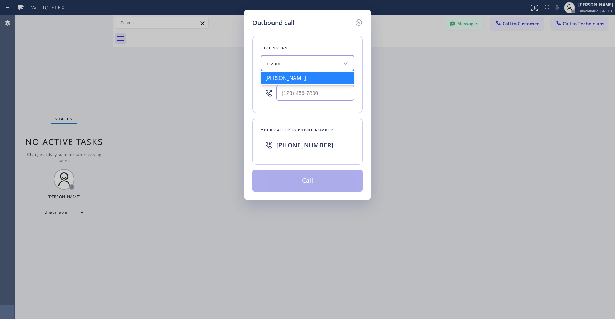
click at [299, 79] on div "Nizam Giyazov" at bounding box center [307, 78] width 93 height 13
type input "(818) 554-3383"
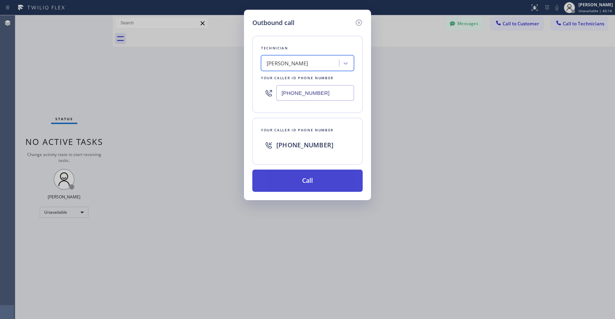
click at [307, 176] on button "Call" at bounding box center [307, 181] width 110 height 22
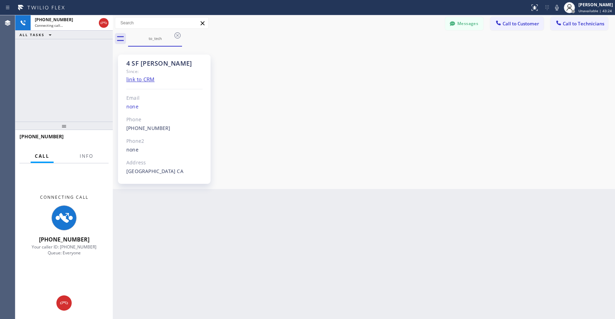
click at [206, 240] on div "Back to Dashboard Change Sender ID Customers Technicians AA Adam Arseneault 09/…" at bounding box center [364, 167] width 502 height 304
click at [80, 73] on div "+18185543383 Connecting call… ALL TASKS ALL TASKS ACTIVE TASKS TASKS IN WRAP UP" at bounding box center [63, 68] width 97 height 106
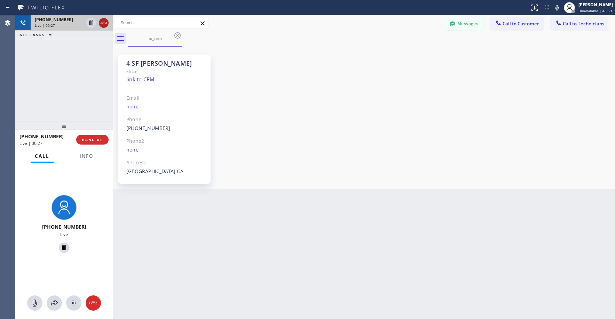
click at [105, 25] on icon at bounding box center [104, 23] width 8 height 8
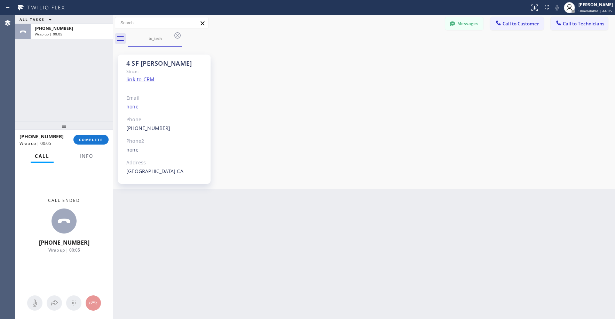
click at [203, 234] on div "Back to Dashboard Change Sender ID Customers Technicians AA Adam Arseneault 09/…" at bounding box center [364, 167] width 502 height 304
click at [72, 97] on div "ALL TASKS ALL TASKS ACTIVE TASKS TASKS IN WRAP UP +18185543383 Wrap up | 00:05" at bounding box center [63, 68] width 97 height 106
click at [89, 137] on span "COMPLETE" at bounding box center [91, 139] width 24 height 5
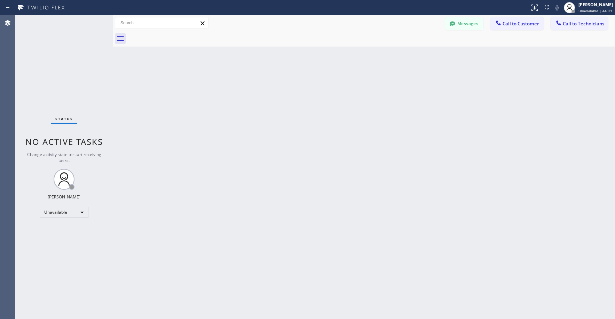
click at [91, 69] on div "Status No active tasks Change activity state to start receiving tasks. Axel Men…" at bounding box center [63, 167] width 97 height 304
drag, startPoint x: 62, startPoint y: 53, endPoint x: 81, endPoint y: 159, distance: 108.2
click at [62, 55] on div "Status No active tasks Change activity state to start receiving tasks. Axel Men…" at bounding box center [63, 167] width 97 height 304
drag, startPoint x: 52, startPoint y: 45, endPoint x: 54, endPoint y: 132, distance: 87.0
click at [52, 47] on div "Status No active tasks Change activity state to start receiving tasks. Axel Men…" at bounding box center [63, 167] width 97 height 304
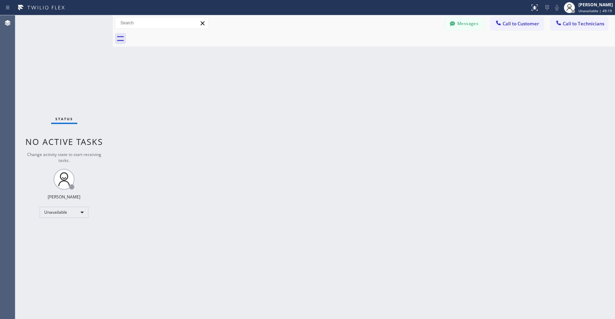
drag, startPoint x: 78, startPoint y: 85, endPoint x: 71, endPoint y: 98, distance: 15.1
click at [77, 86] on div "Status No active tasks Change activity state to start receiving tasks. Axel Men…" at bounding box center [63, 167] width 97 height 304
click at [49, 66] on div "Status No active tasks Change activity state to start receiving tasks. Axel Men…" at bounding box center [63, 167] width 97 height 304
drag, startPoint x: 49, startPoint y: 51, endPoint x: 47, endPoint y: 119, distance: 67.6
click at [49, 51] on div "Status No active tasks Change activity state to start receiving tasks. Axel Men…" at bounding box center [63, 167] width 97 height 304
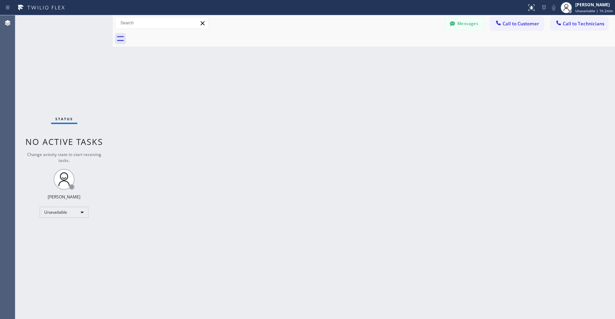
click at [96, 79] on div "Status No active tasks Change activity state to start receiving tasks. Axel Men…" at bounding box center [63, 167] width 97 height 304
drag, startPoint x: 53, startPoint y: 46, endPoint x: 53, endPoint y: 53, distance: 7.0
click at [53, 48] on div "Status No active tasks Change activity state to start receiving tasks. Axel Men…" at bounding box center [63, 167] width 97 height 304
click at [54, 52] on div "Status No active tasks Change activity state to start receiving tasks. Axel Men…" at bounding box center [63, 167] width 97 height 304
click at [58, 62] on div "Status No active tasks Change activity state to start receiving tasks. Axel Men…" at bounding box center [63, 167] width 97 height 304
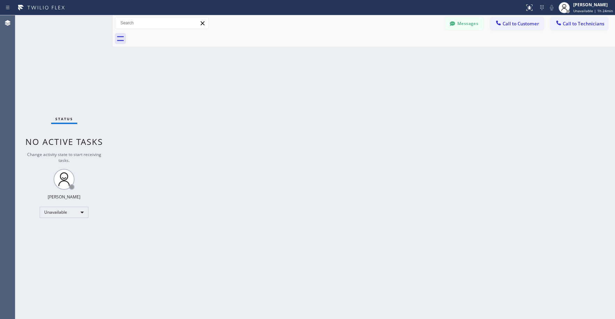
click at [61, 75] on div "Status No active tasks Change activity state to start receiving tasks. Axel Men…" at bounding box center [63, 167] width 97 height 304
click at [57, 85] on div "Status No active tasks Change activity state to start receiving tasks. Axel Men…" at bounding box center [63, 167] width 97 height 304
drag, startPoint x: 65, startPoint y: 70, endPoint x: 64, endPoint y: 77, distance: 7.0
click at [65, 72] on div "Status No active tasks Change activity state to start receiving tasks. Axel Men…" at bounding box center [63, 167] width 97 height 304
click at [59, 49] on div "Status No active tasks Change activity state to start receiving tasks. Axel Men…" at bounding box center [63, 167] width 97 height 304
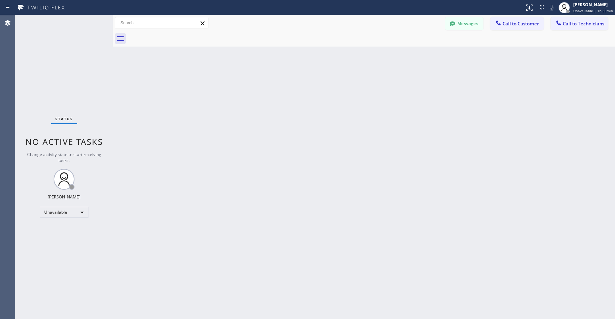
drag, startPoint x: 61, startPoint y: 53, endPoint x: 25, endPoint y: 254, distance: 203.7
click at [61, 55] on div "Status No active tasks Change activity state to start receiving tasks. Axel Men…" at bounding box center [63, 167] width 97 height 304
click at [43, 62] on div "Status No active tasks Change activity state to start receiving tasks. Axel Men…" at bounding box center [63, 167] width 97 height 304
click at [58, 63] on div "Status No active tasks Change activity state to start receiving tasks. Axel Men…" at bounding box center [63, 167] width 97 height 304
click at [59, 42] on div "Status No active tasks Change activity state to start receiving tasks. Axel Men…" at bounding box center [63, 167] width 97 height 304
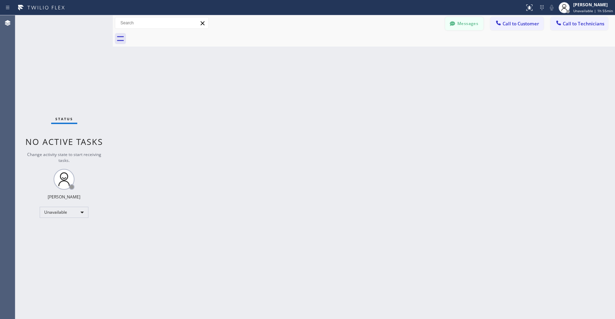
click at [461, 26] on button "Messages" at bounding box center [464, 23] width 38 height 13
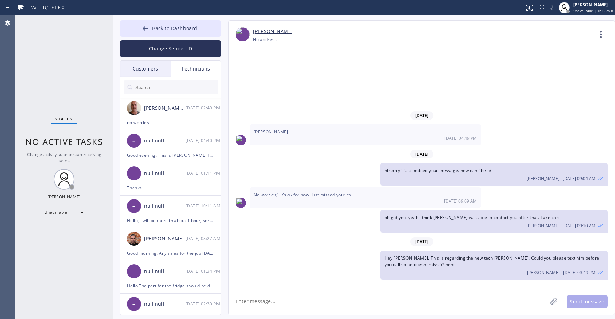
click at [139, 69] on div "Customers" at bounding box center [145, 69] width 50 height 16
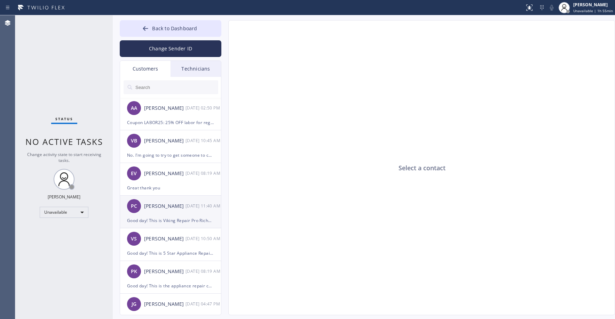
click at [172, 204] on div "Paul Conner" at bounding box center [164, 206] width 41 height 8
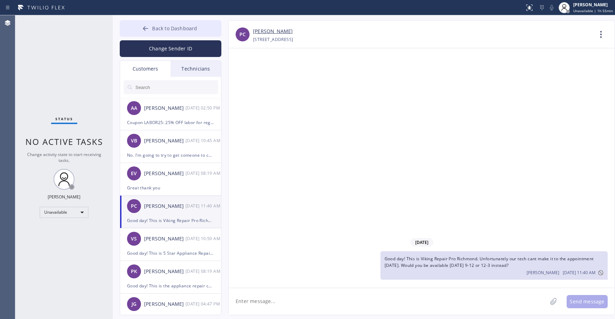
click at [152, 32] on button "Back to Dashboard" at bounding box center [171, 28] width 102 height 17
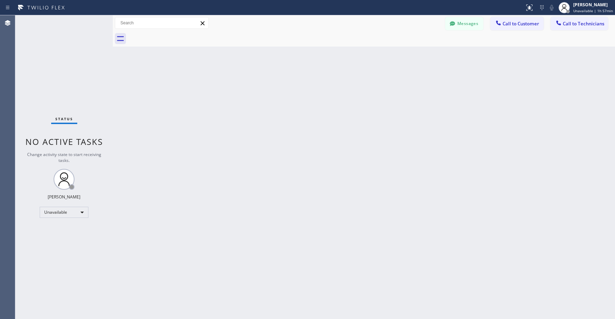
click at [56, 70] on div "Status No active tasks Change activity state to start receiving tasks. Axel Men…" at bounding box center [63, 167] width 97 height 304
drag, startPoint x: 53, startPoint y: 49, endPoint x: 144, endPoint y: 65, distance: 92.3
click at [55, 50] on div "Status No active tasks Change activity state to start receiving tasks. Axel Men…" at bounding box center [63, 167] width 97 height 304
click at [458, 21] on button "Messages" at bounding box center [464, 23] width 38 height 13
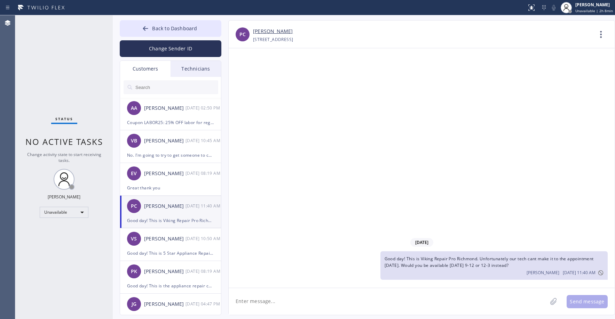
click at [149, 66] on div "Customers" at bounding box center [145, 69] width 50 height 16
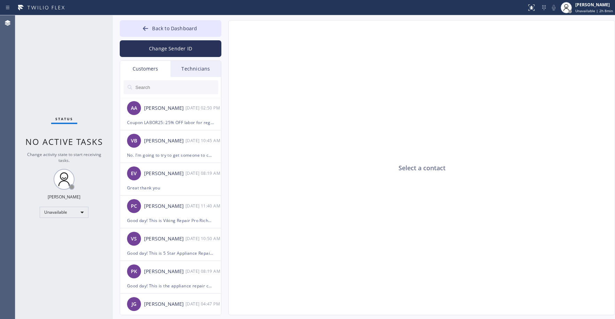
click at [155, 86] on input "text" at bounding box center [177, 87] width 84 height 14
paste input "SCRGS7"
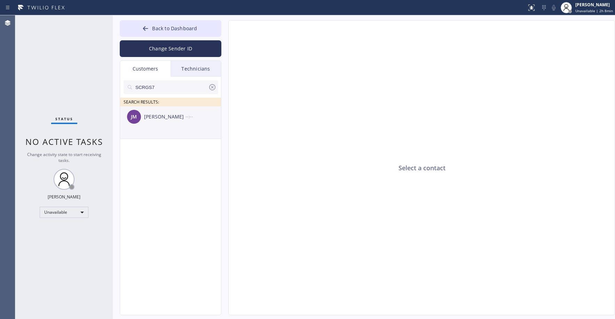
type input "SCRGS7"
click at [174, 123] on div "JM Jessica Manning --:--" at bounding box center [171, 116] width 102 height 21
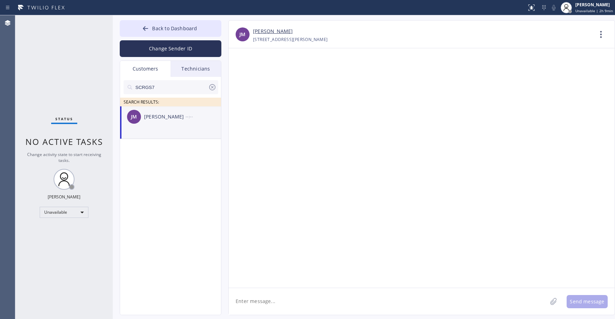
click at [177, 122] on div "JM Jessica Manning --:--" at bounding box center [171, 116] width 102 height 21
click at [281, 304] on textarea at bounding box center [388, 301] width 318 height 27
paste textarea "Bestway Appliance Repair"
click at [422, 301] on textarea "Good day! This is Bestway Appliance Repair. Unfortunately we don't have" at bounding box center [394, 301] width 331 height 27
type textarea "Good day! This is Bestway Appliance Repair. Unfortunately we don't have a tech …"
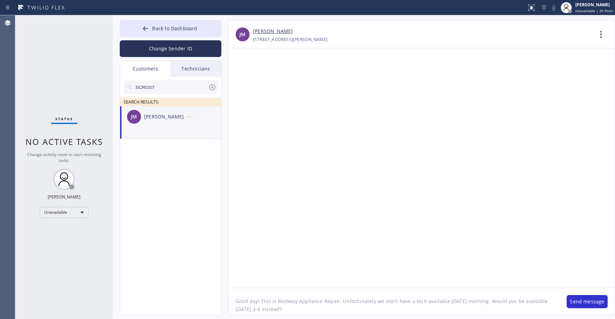
click at [391, 186] on div at bounding box center [422, 168] width 386 height 240
click at [584, 297] on button "Send message" at bounding box center [586, 301] width 41 height 13
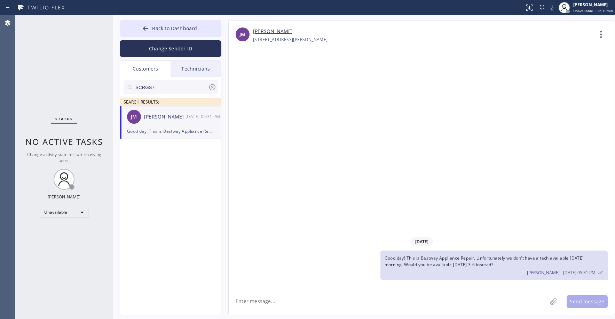
click at [74, 61] on div "Status No active tasks Change activity state to start receiving tasks. Axel Men…" at bounding box center [63, 167] width 97 height 304
click at [168, 29] on span "Back to Dashboard" at bounding box center [174, 28] width 45 height 7
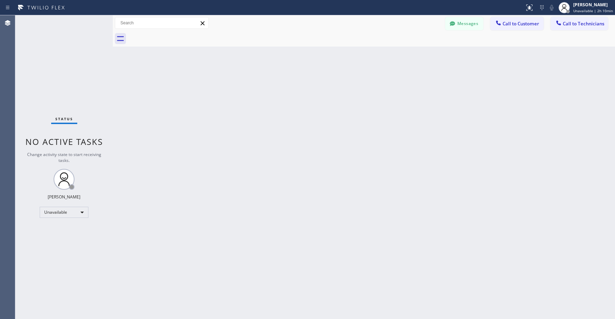
click at [64, 77] on div "Status No active tasks Change activity state to start receiving tasks. Axel Men…" at bounding box center [63, 167] width 97 height 304
click at [63, 58] on div "Status No active tasks Change activity state to start receiving tasks. Axel Men…" at bounding box center [63, 167] width 97 height 304
click at [60, 213] on div "Unavailable" at bounding box center [64, 212] width 49 height 11
click at [62, 223] on li "Offline" at bounding box center [63, 222] width 47 height 8
click at [593, 8] on span "Offline | 0s" at bounding box center [587, 10] width 19 height 5
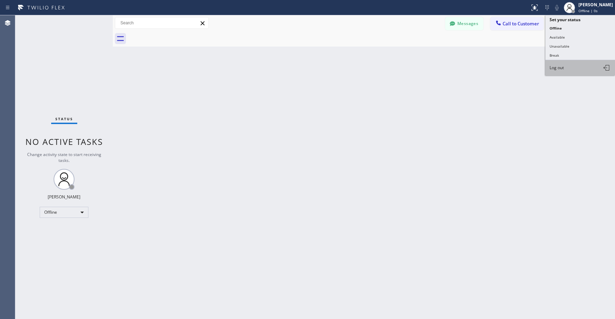
click at [566, 71] on button "Log out" at bounding box center [580, 67] width 70 height 15
